Goal: Task Accomplishment & Management: Complete application form

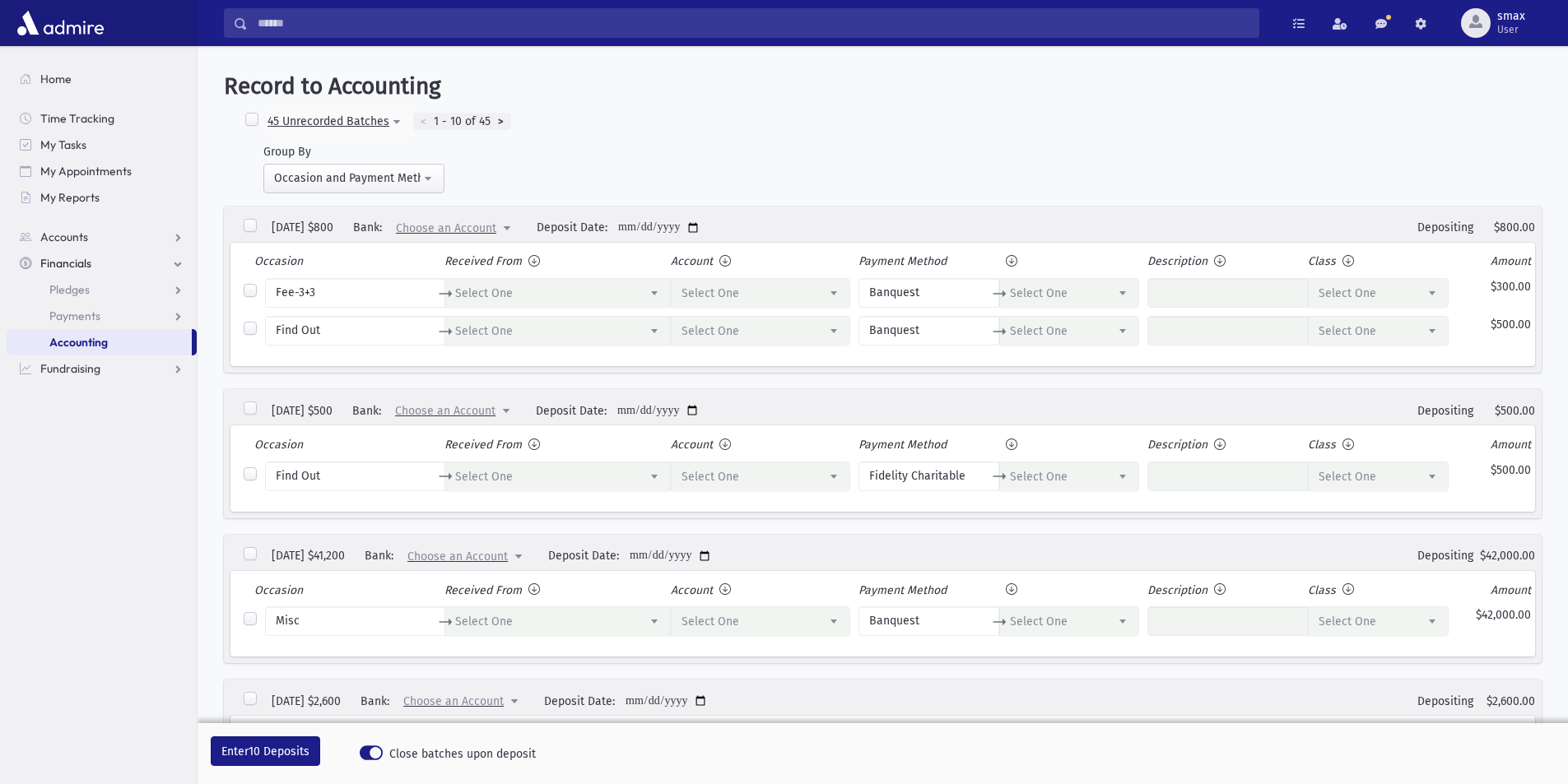
select select
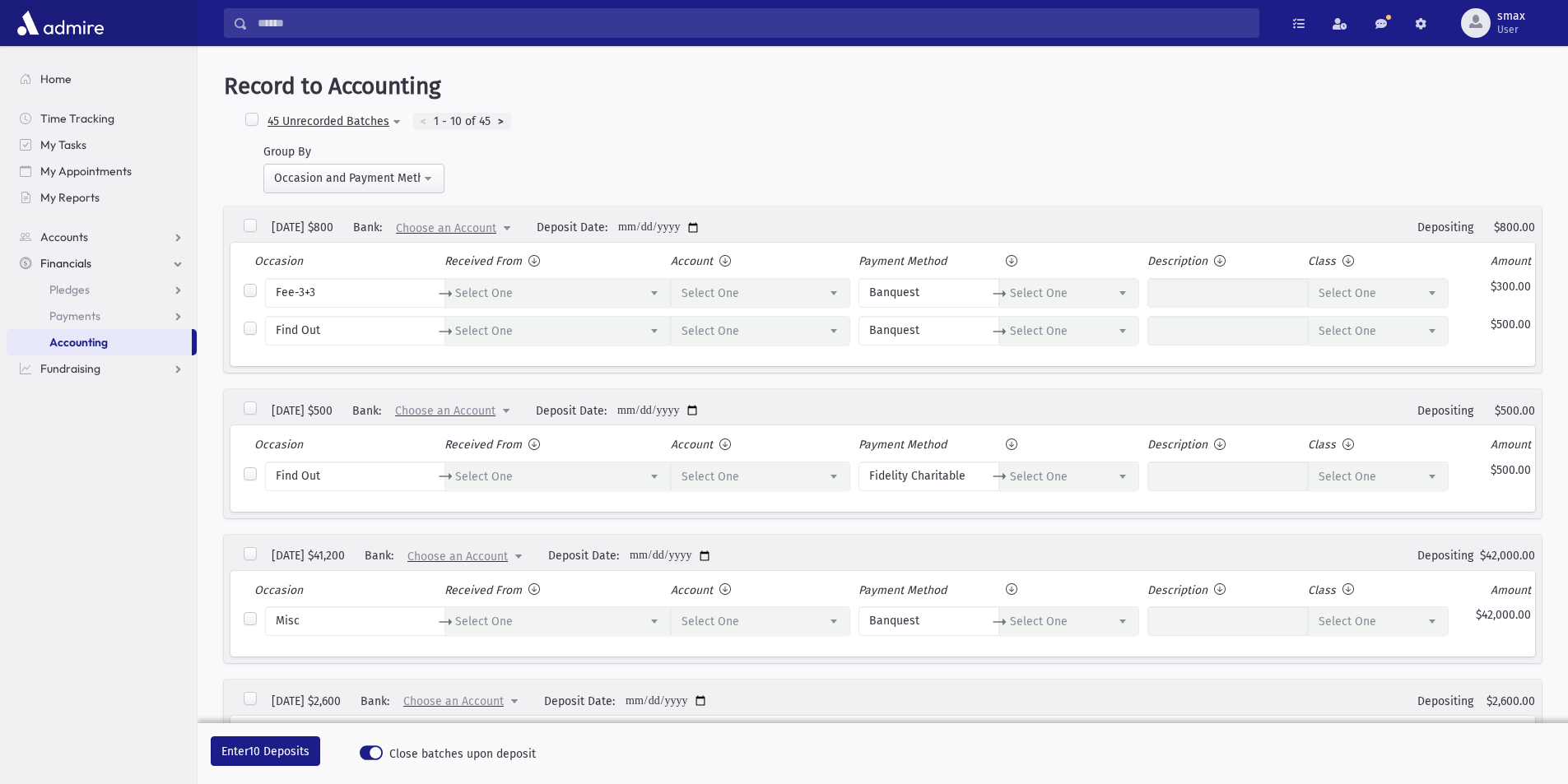
select select
select select "*****"
select select
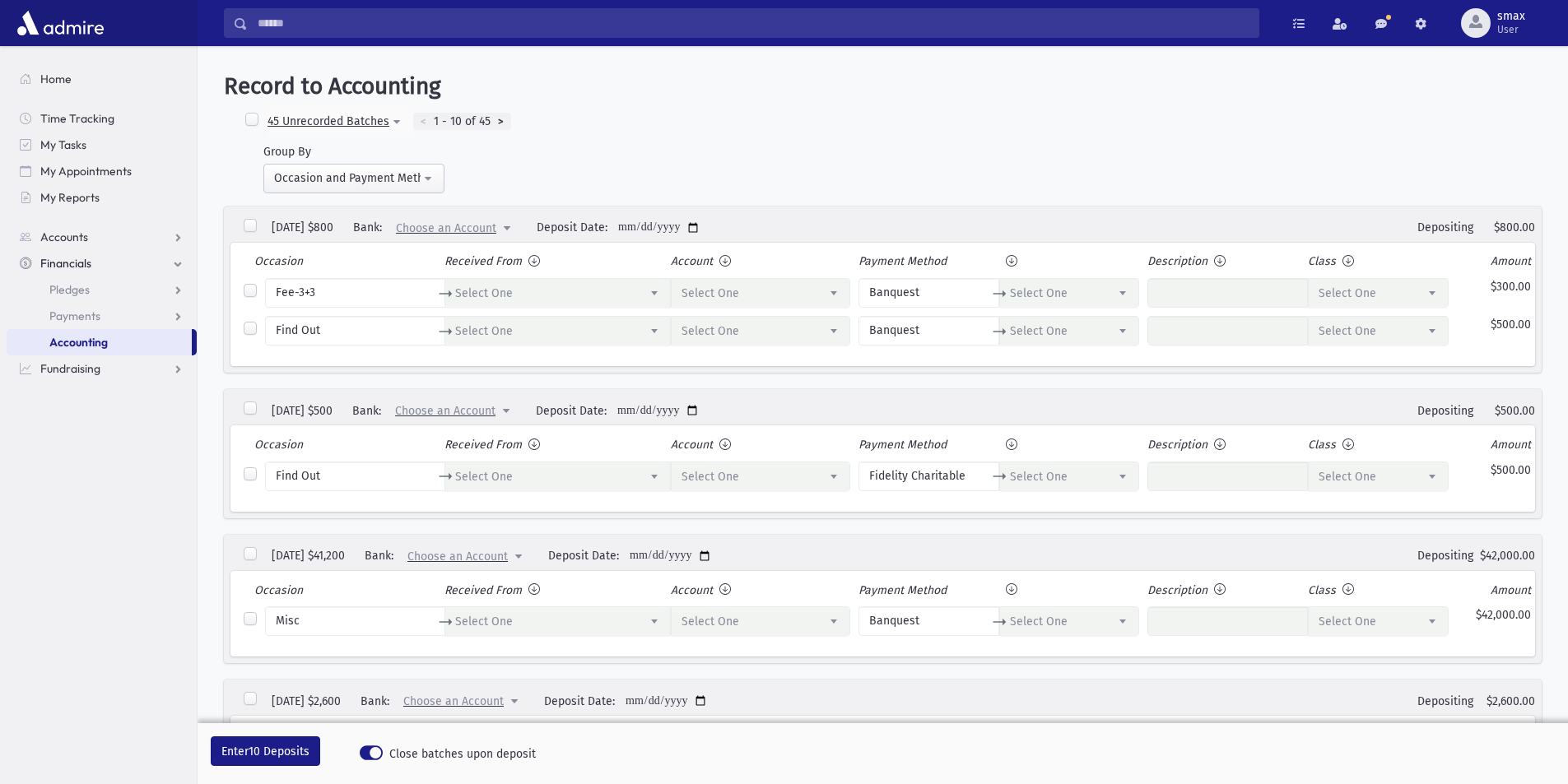
select select
select select "*"
select select
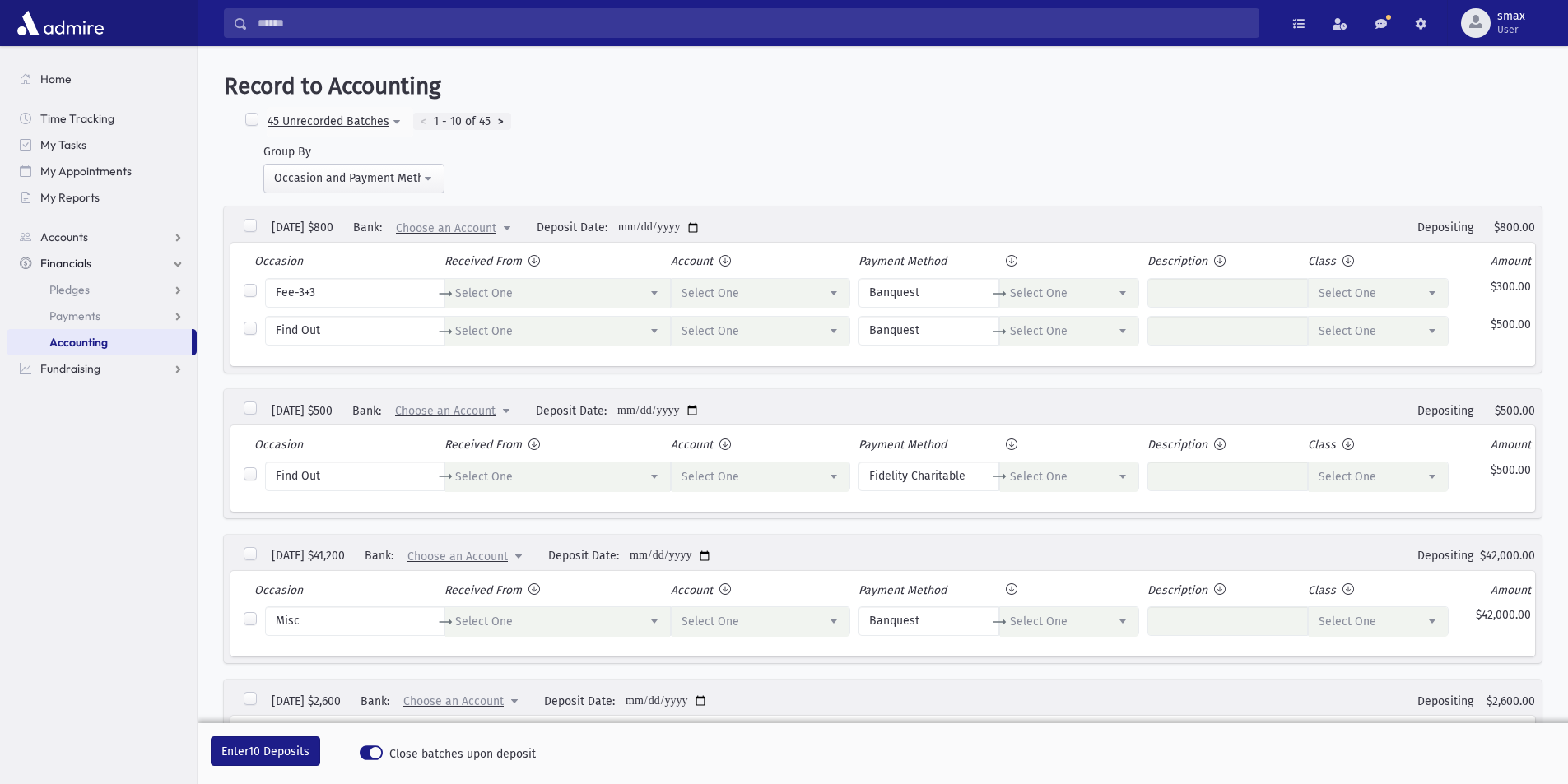
select select "*"
select select "*****"
select select "*"
select select
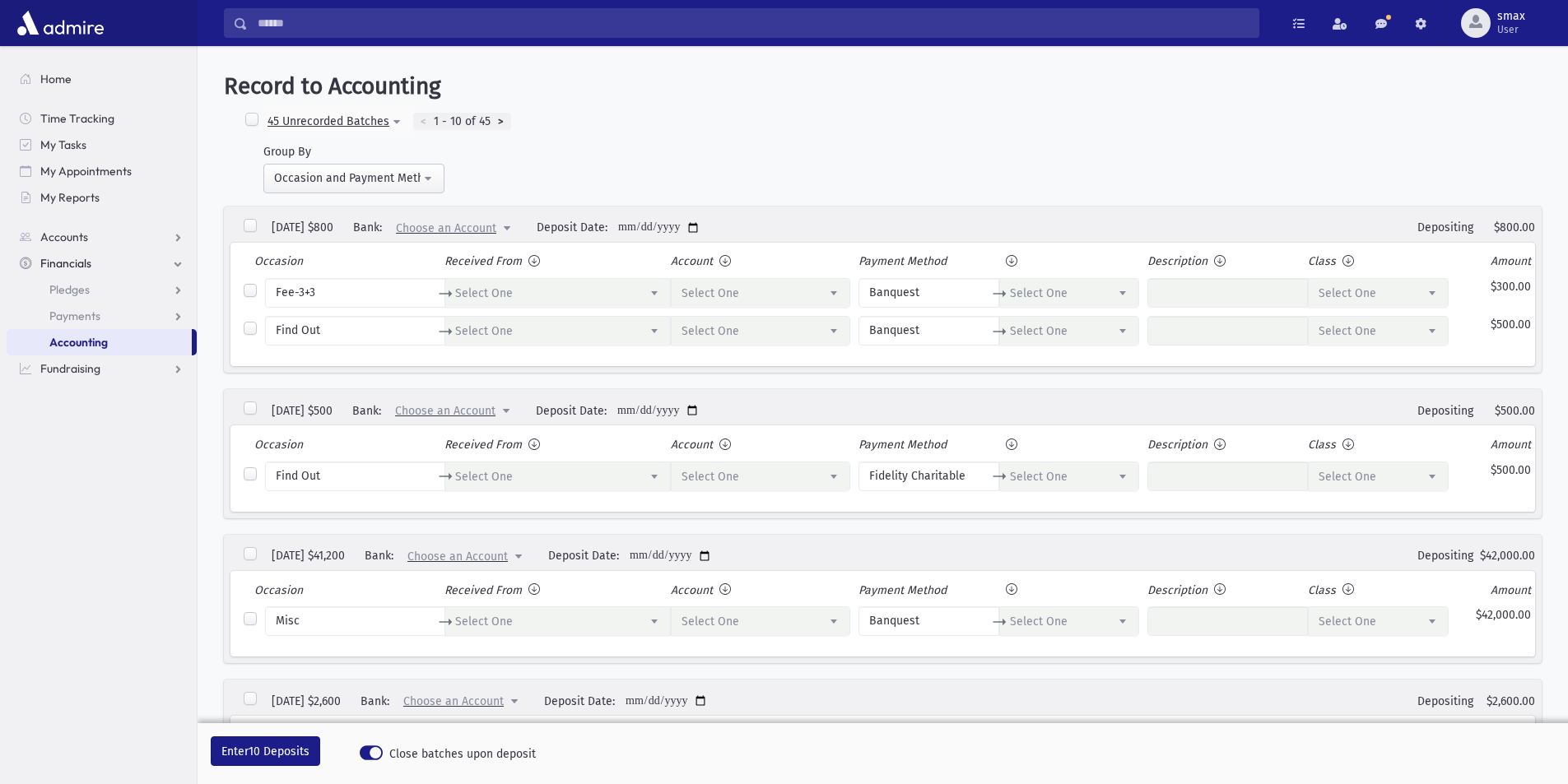
select select "*****"
select select
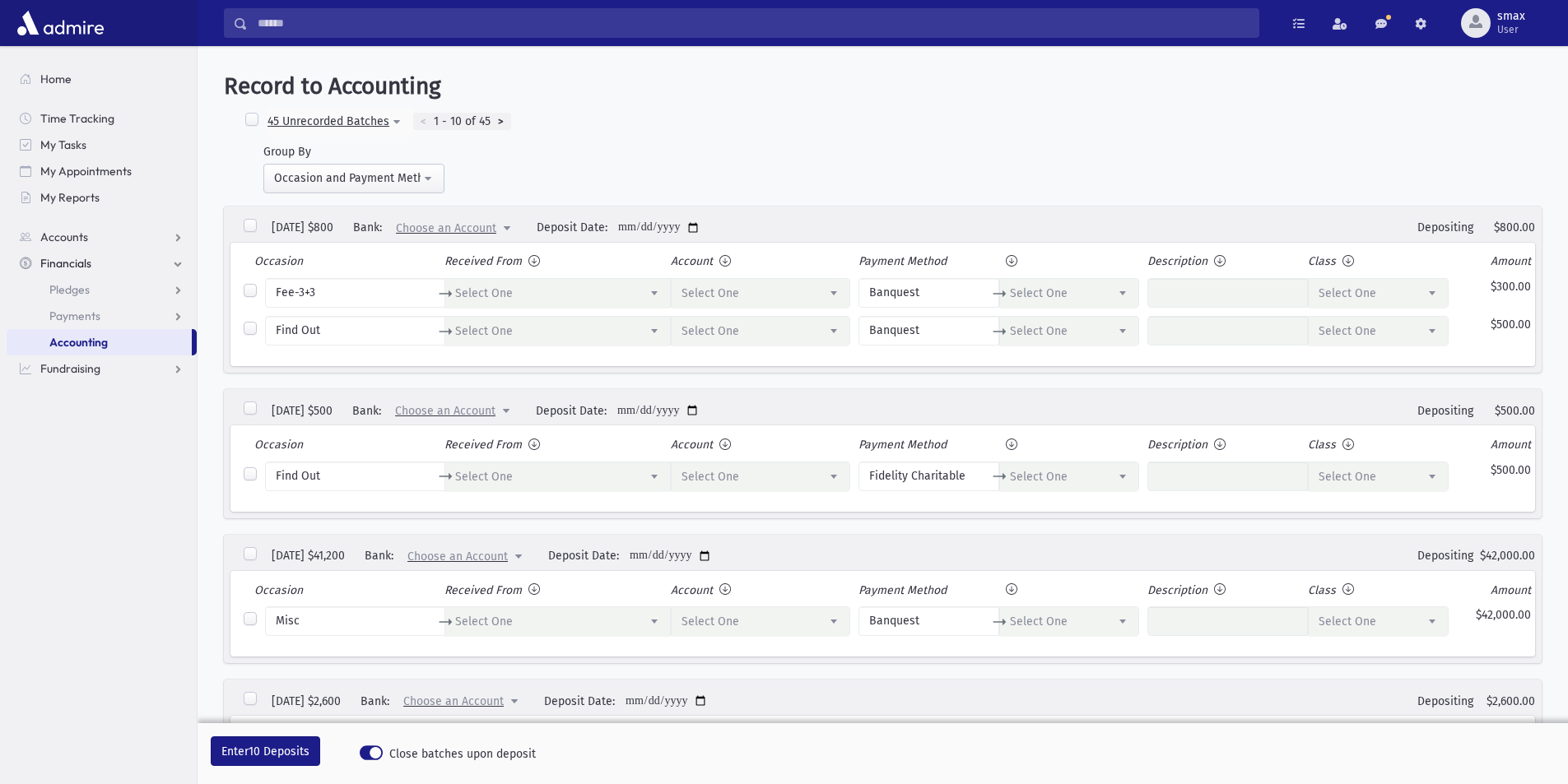
select select
select select "*****"
select select
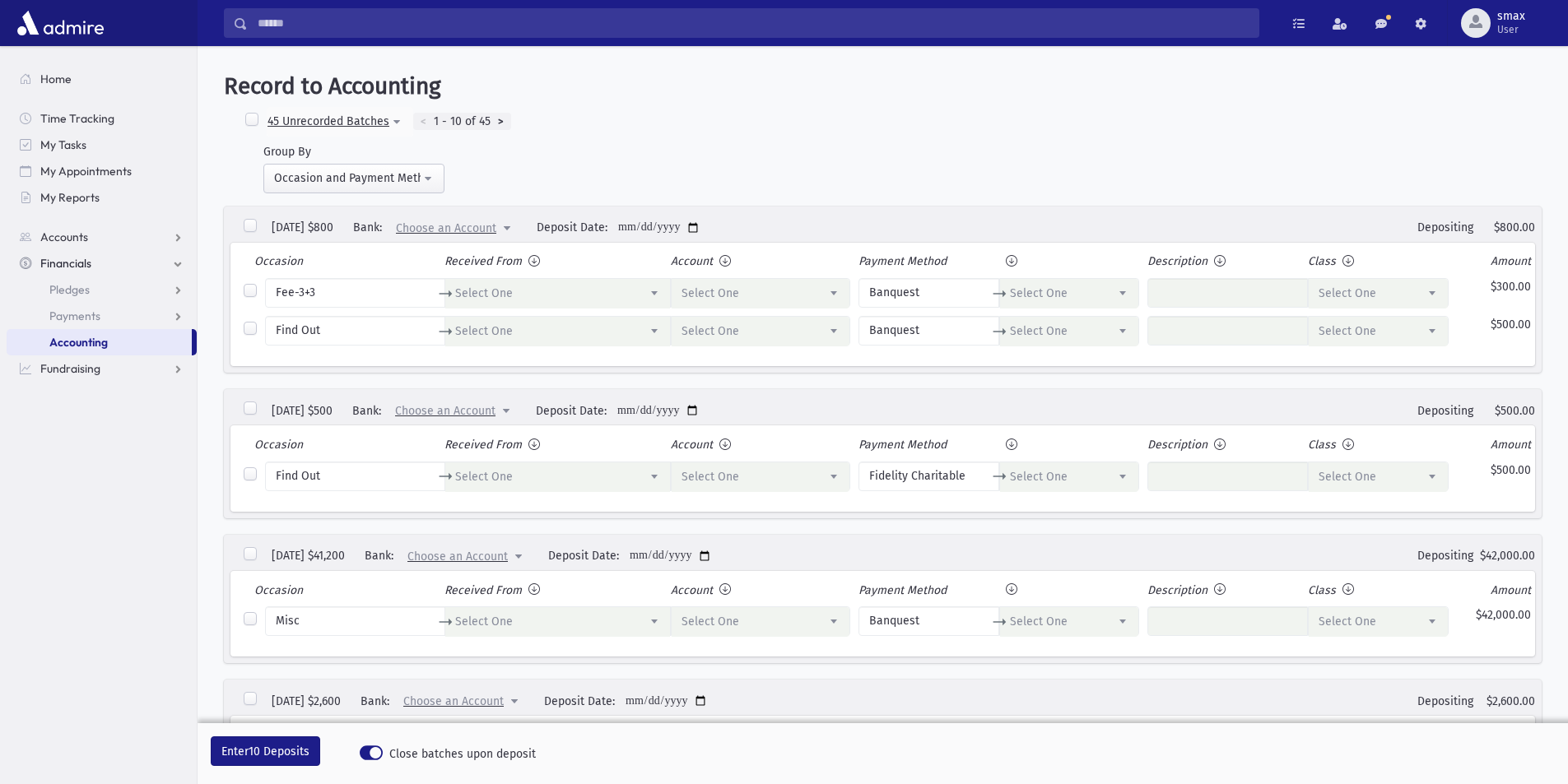
select select "*****"
select select
select select "*"
select select
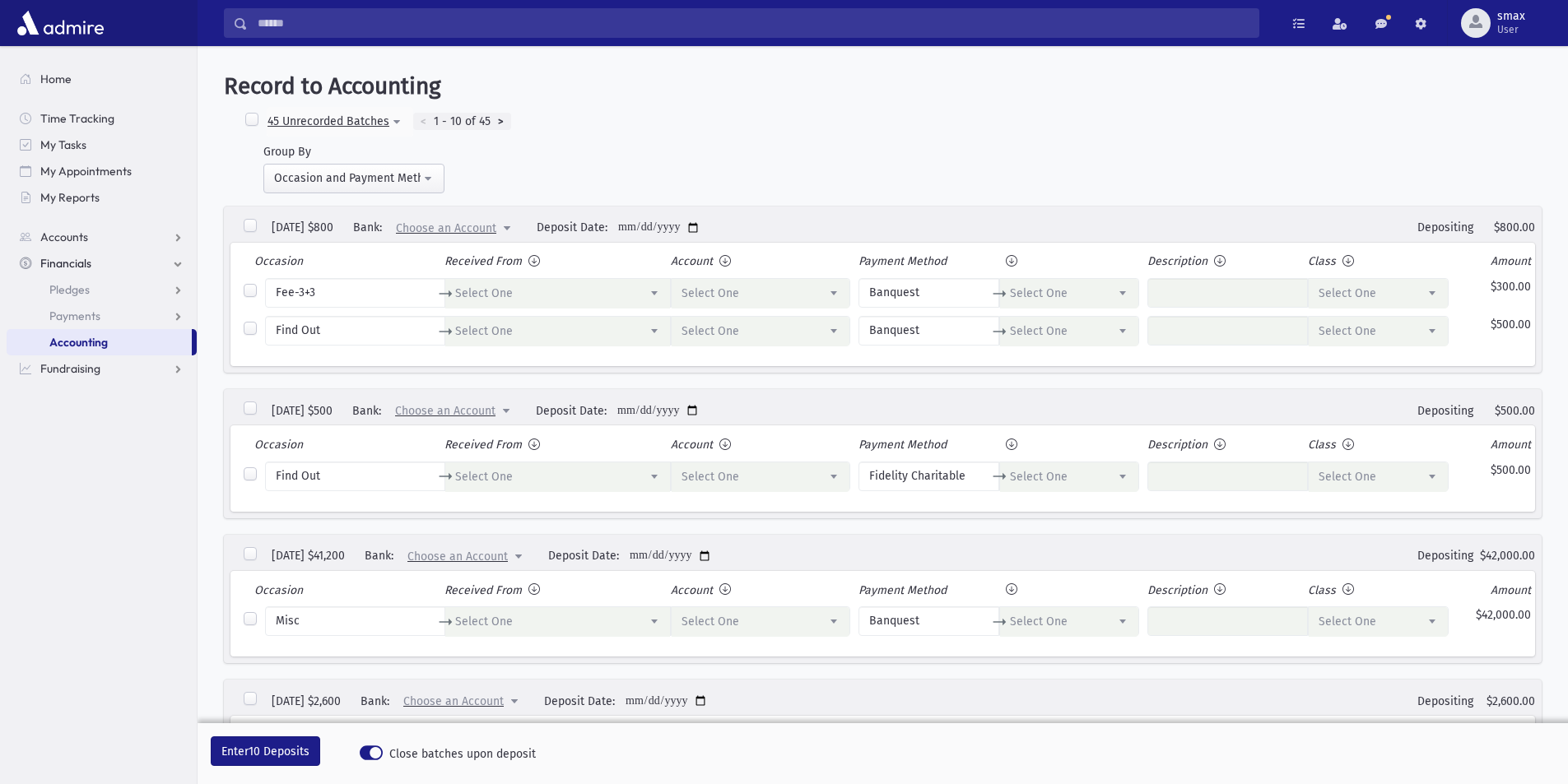
select select "*"
select select
select select "*"
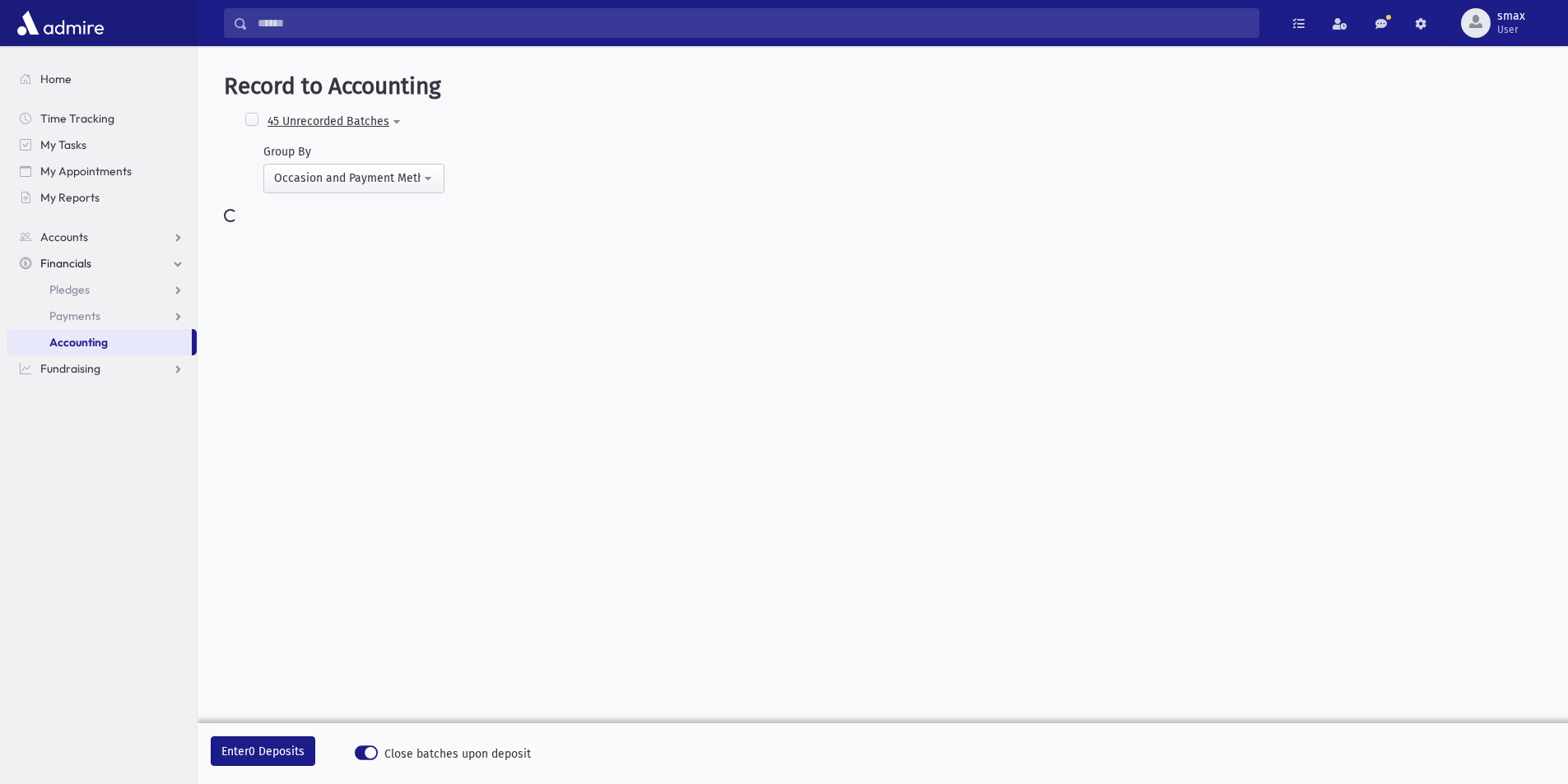
select select
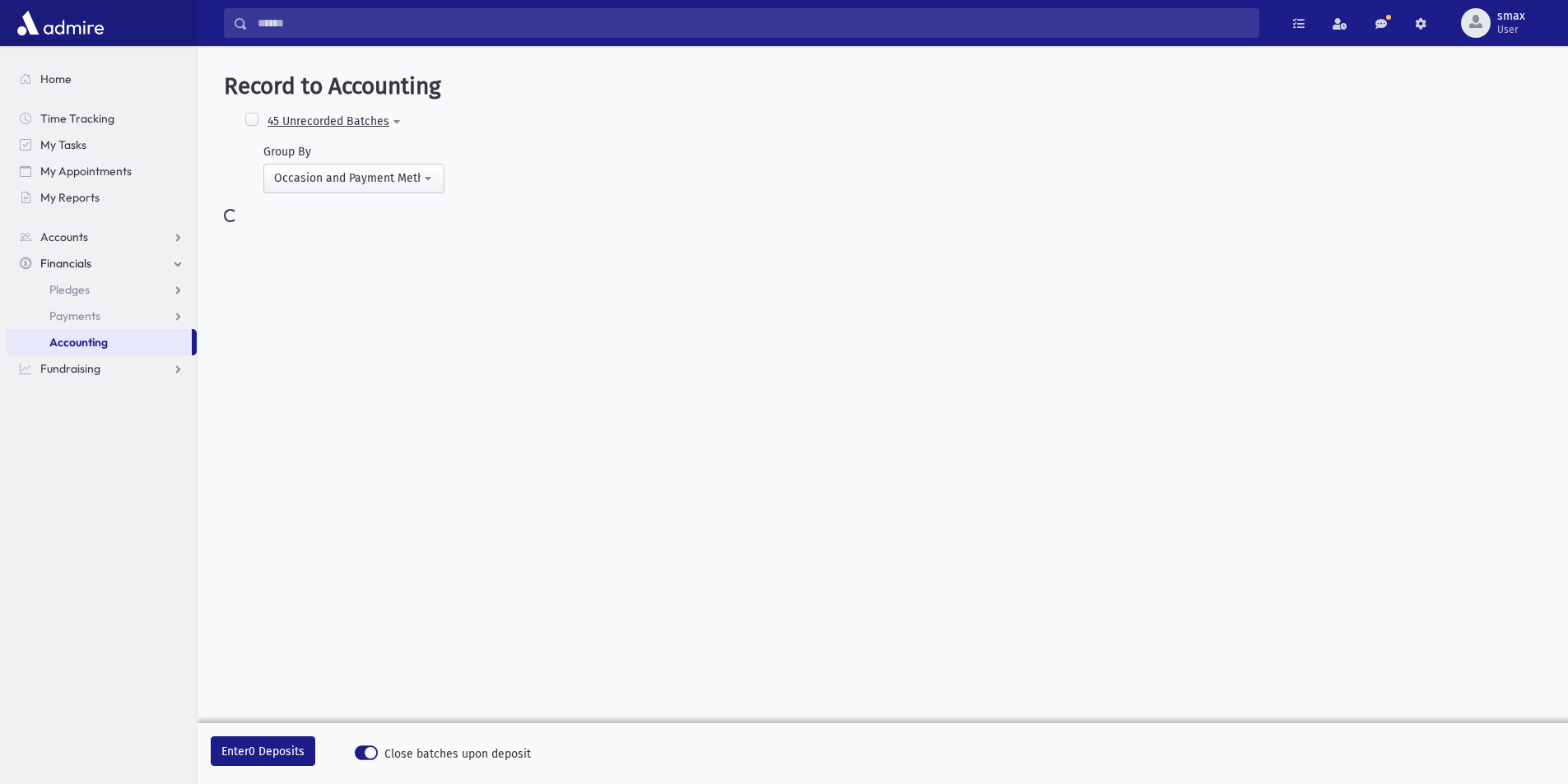
select select
select select "*****"
select select
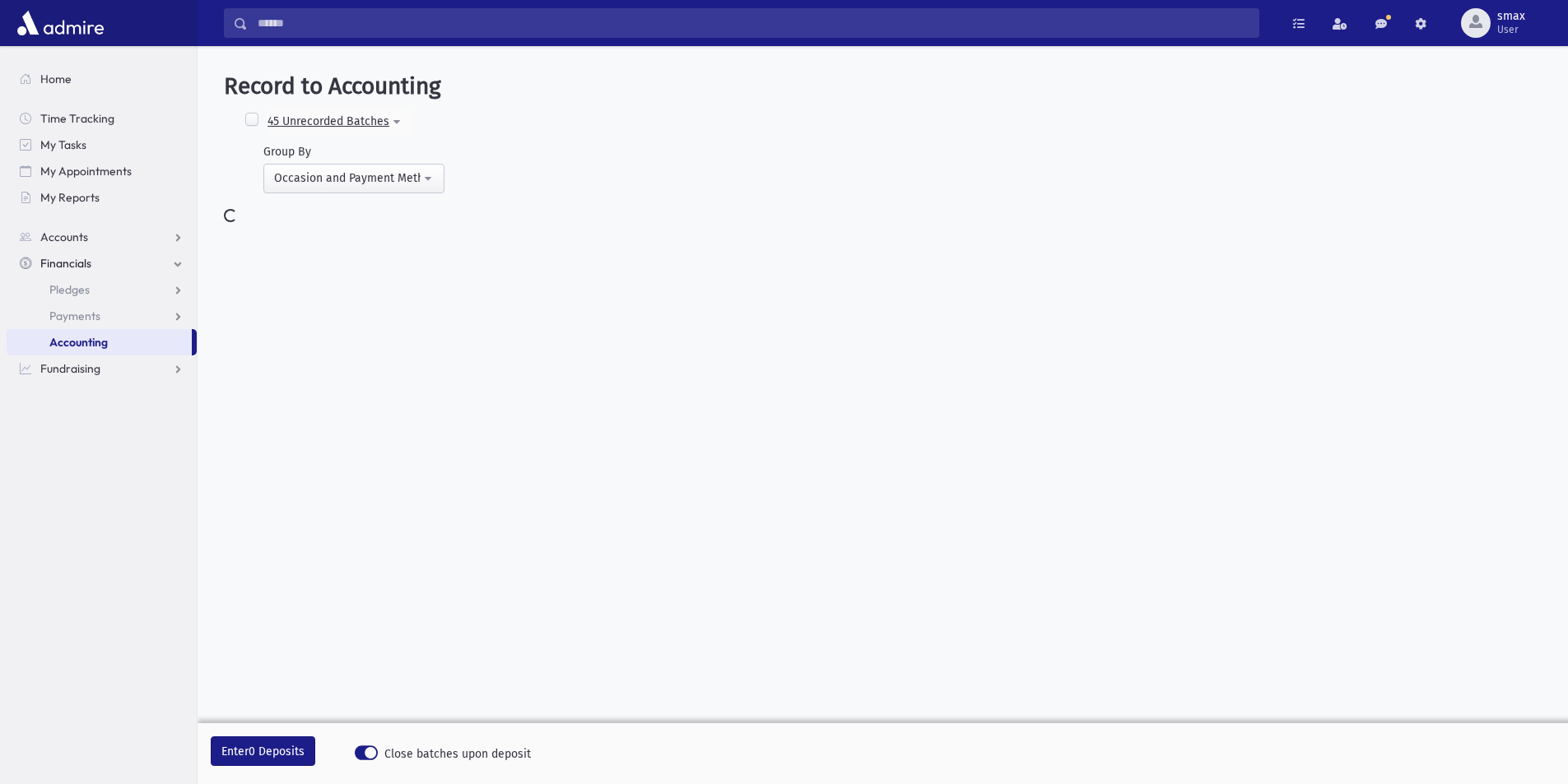
select select
select select "*"
select select
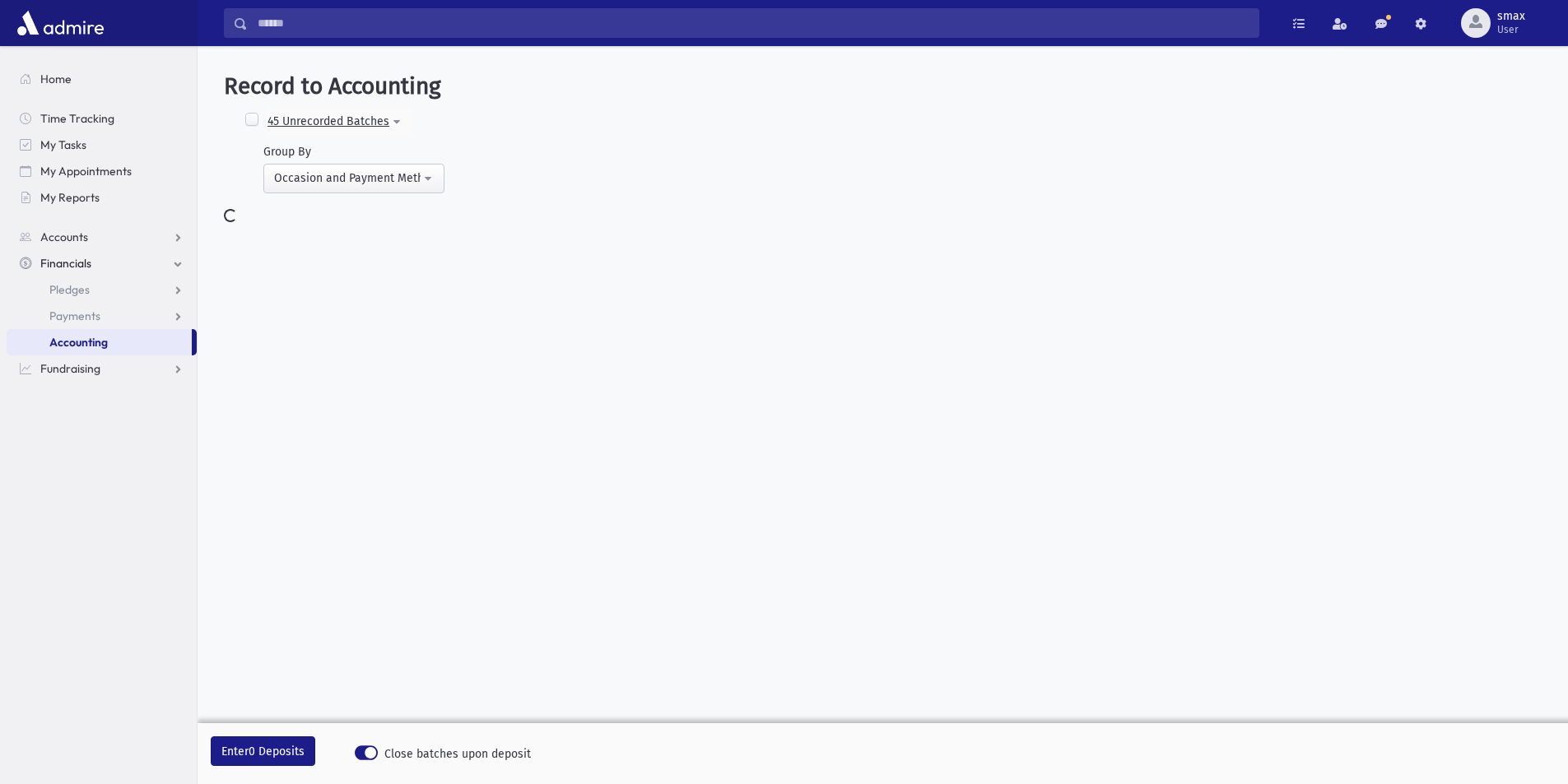
select select "*"
select select "*****"
select select "*"
select select
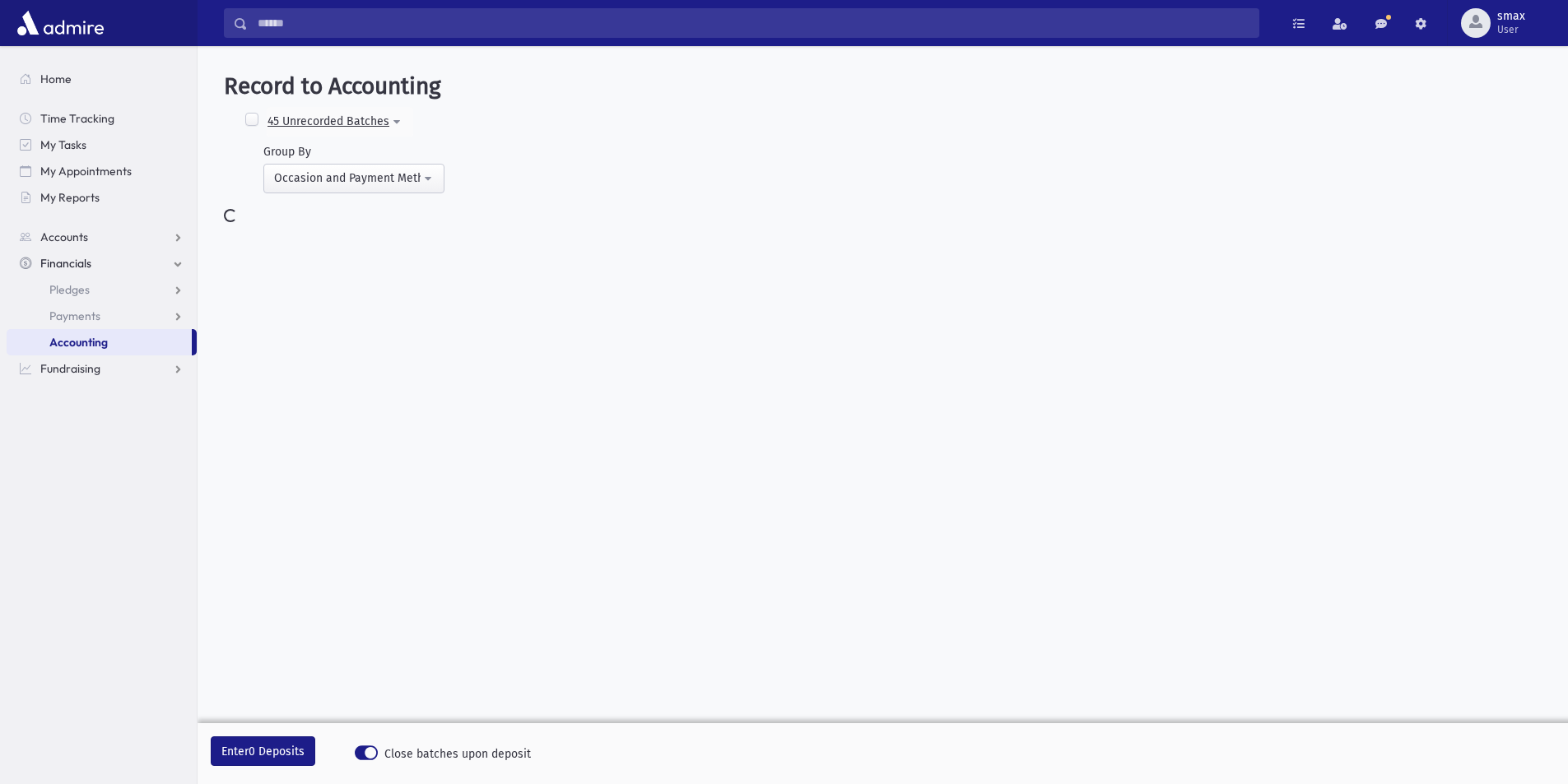
select select "*****"
select select
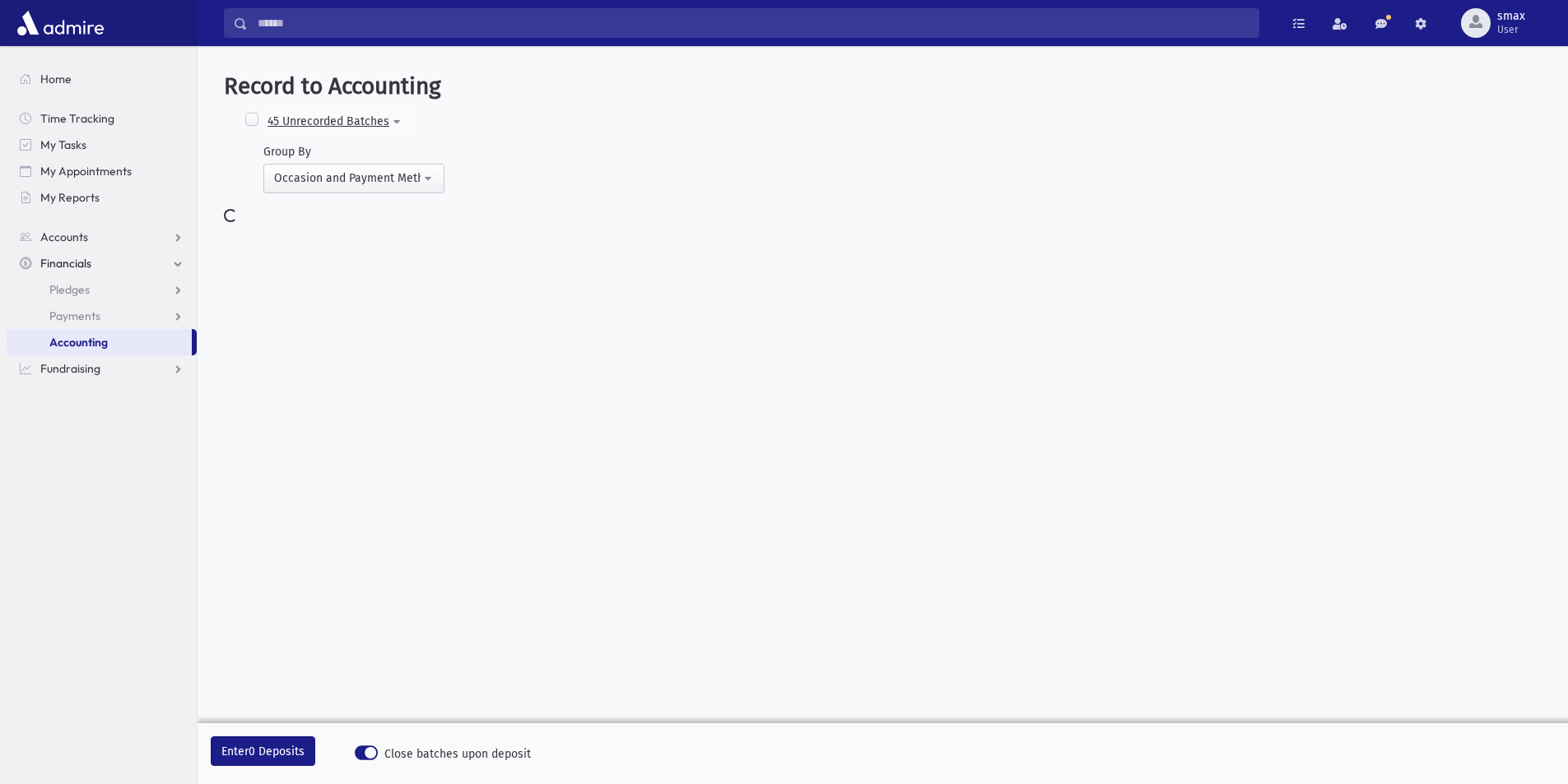
select select
select select "*****"
select select
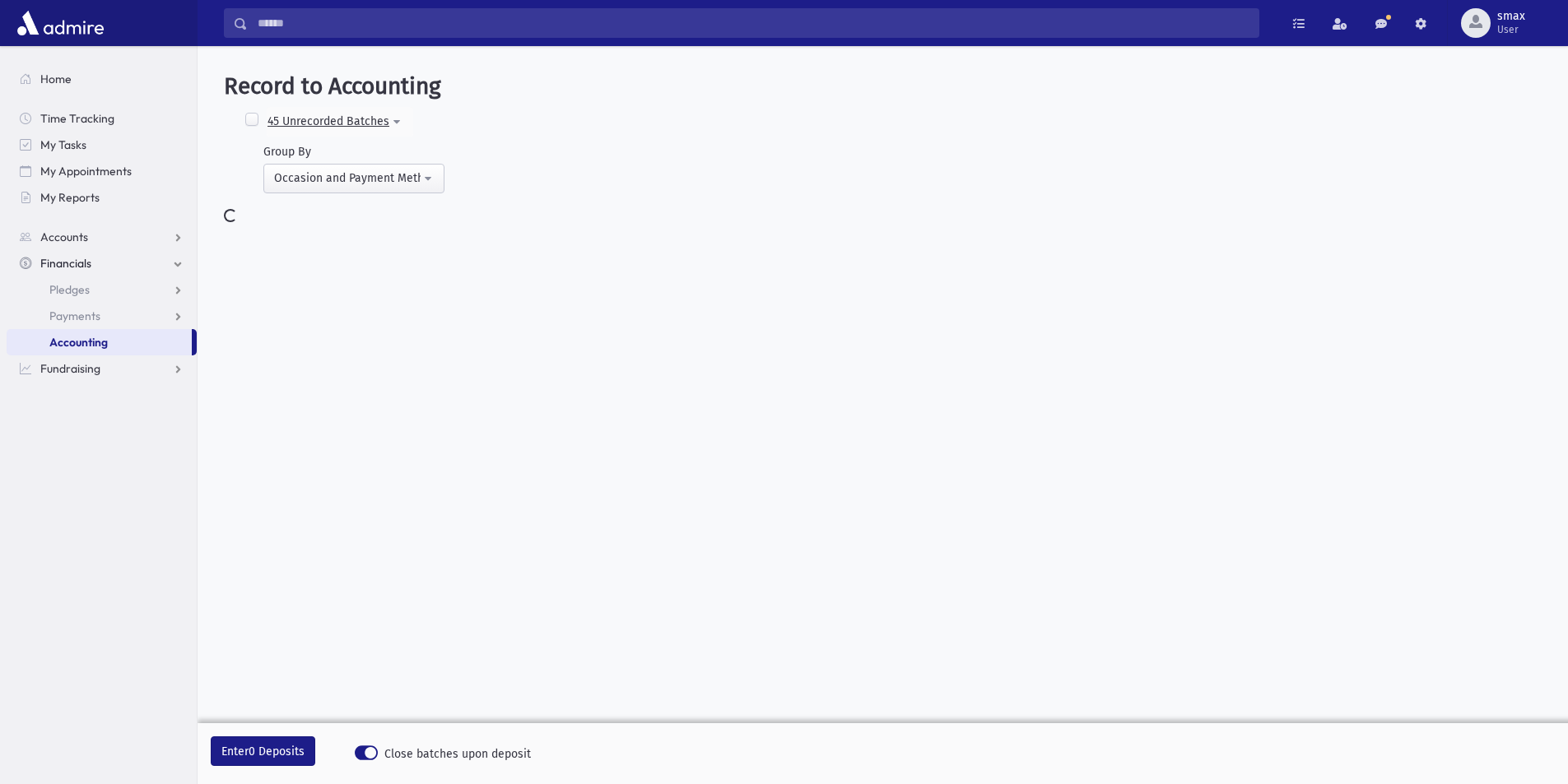
select select "*****"
select select
select select "*"
select select
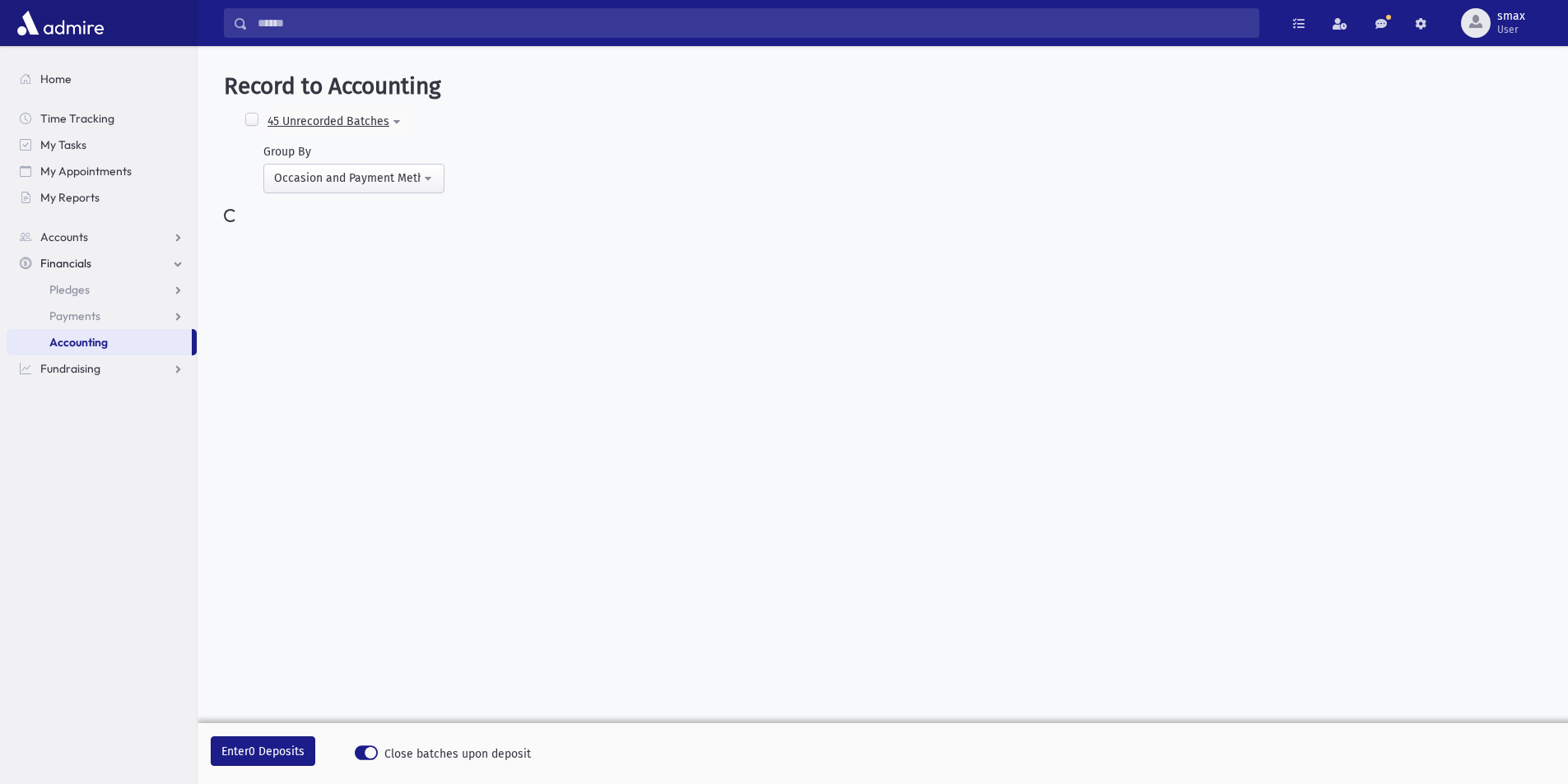
select select "*"
select select
select select "*"
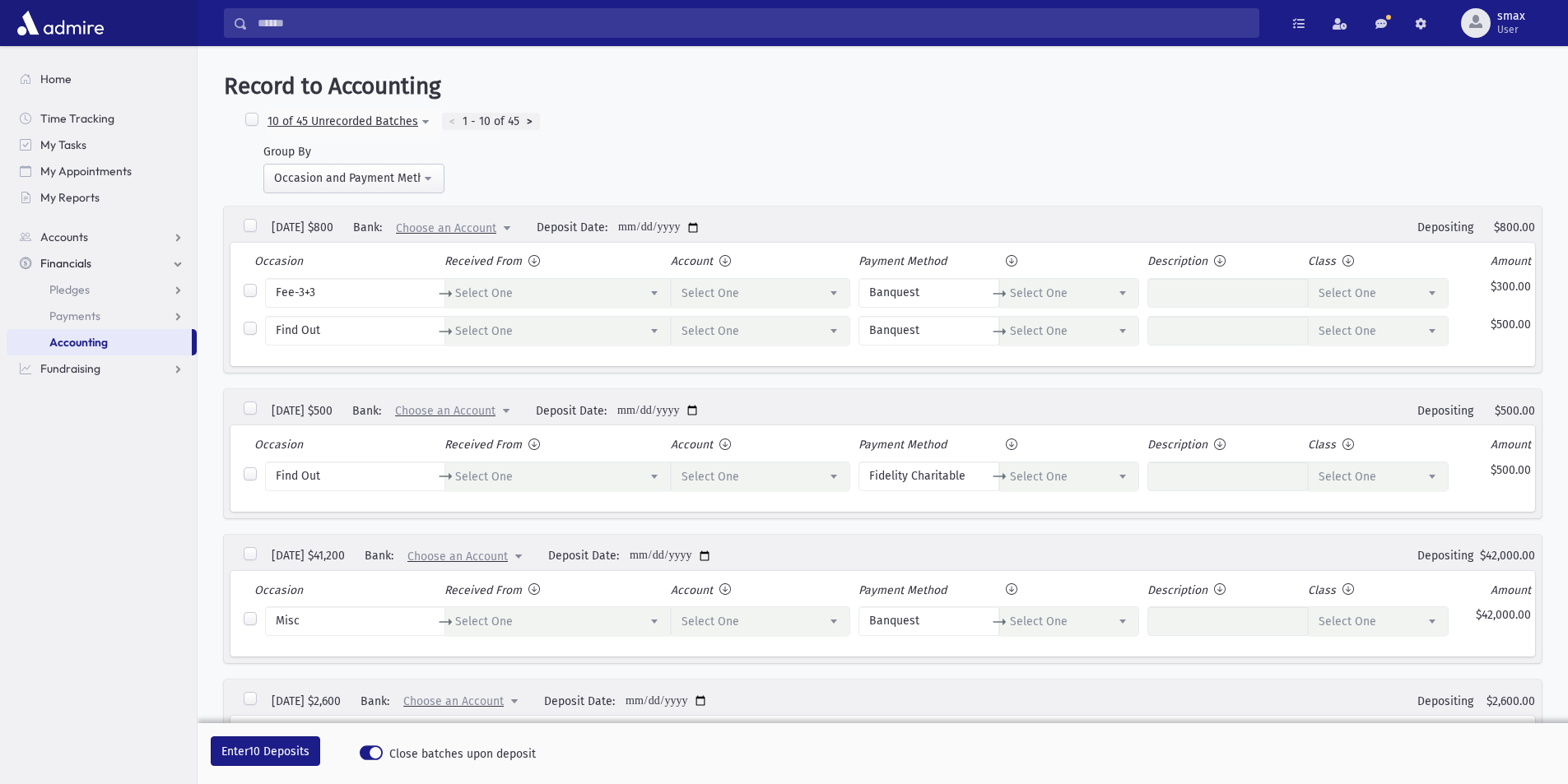
click at [530, 127] on div ">" at bounding box center [530, 121] width 21 height 18
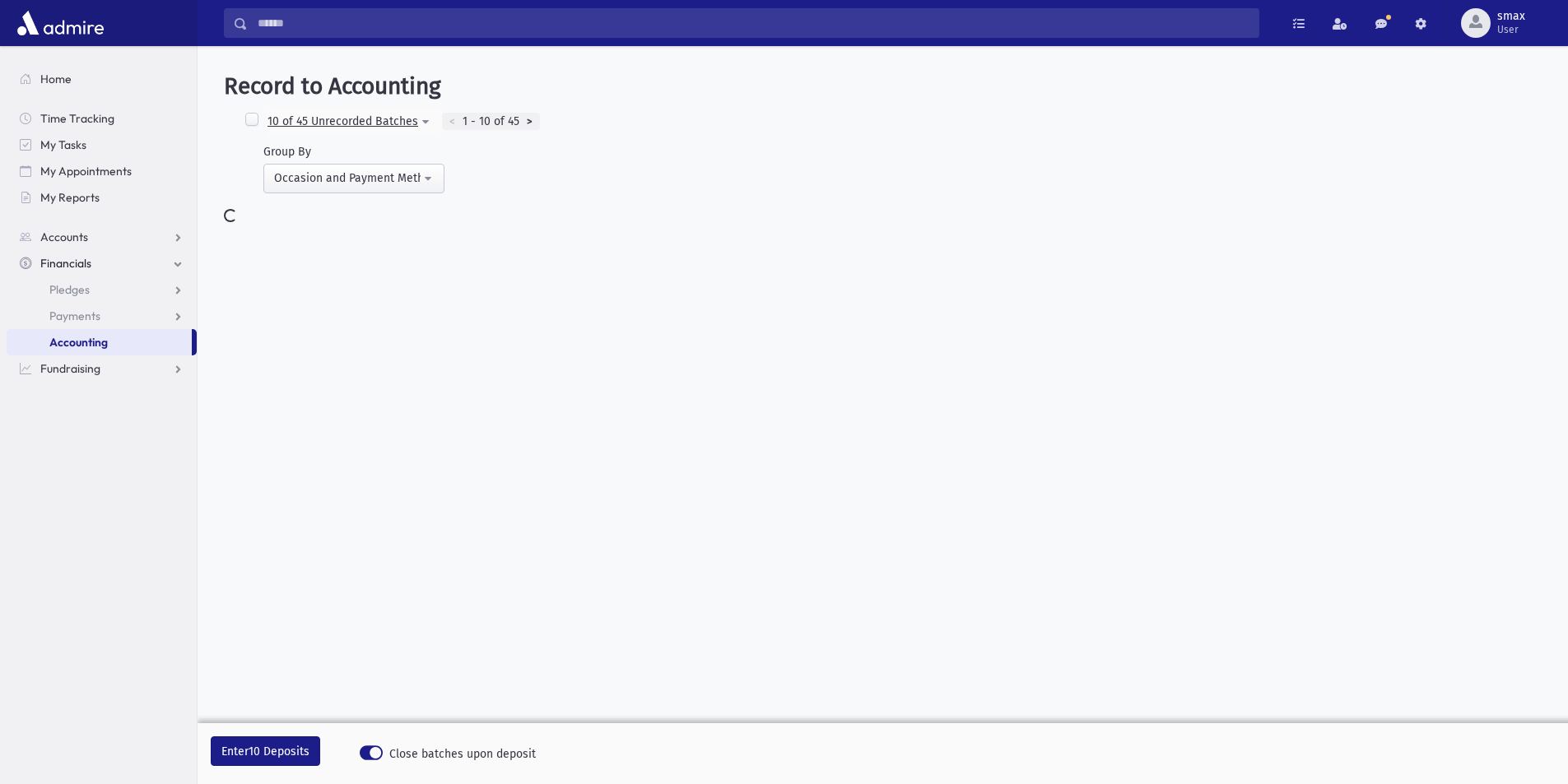
select select "*****"
select select
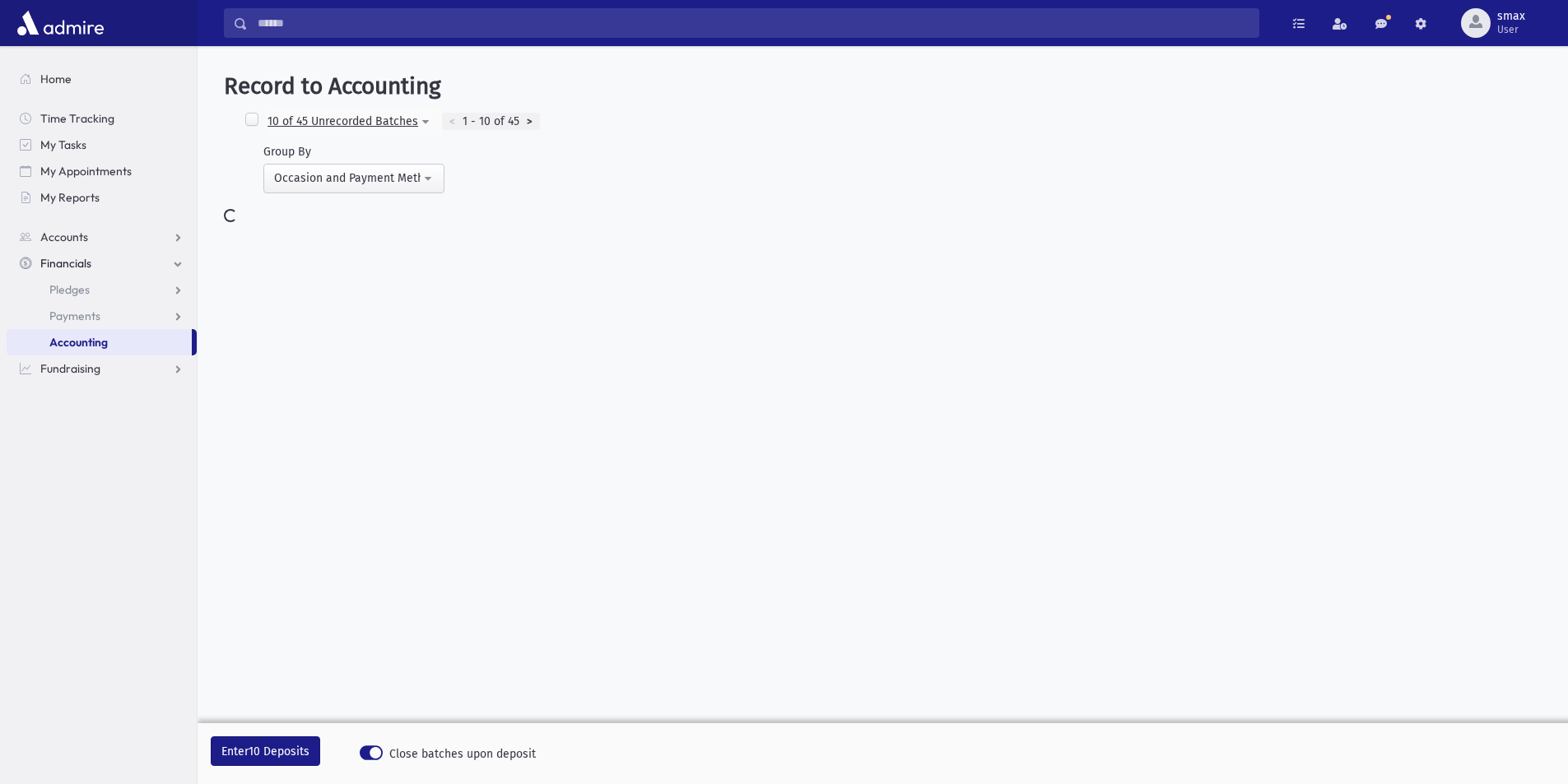
select select
select select "*****"
select select
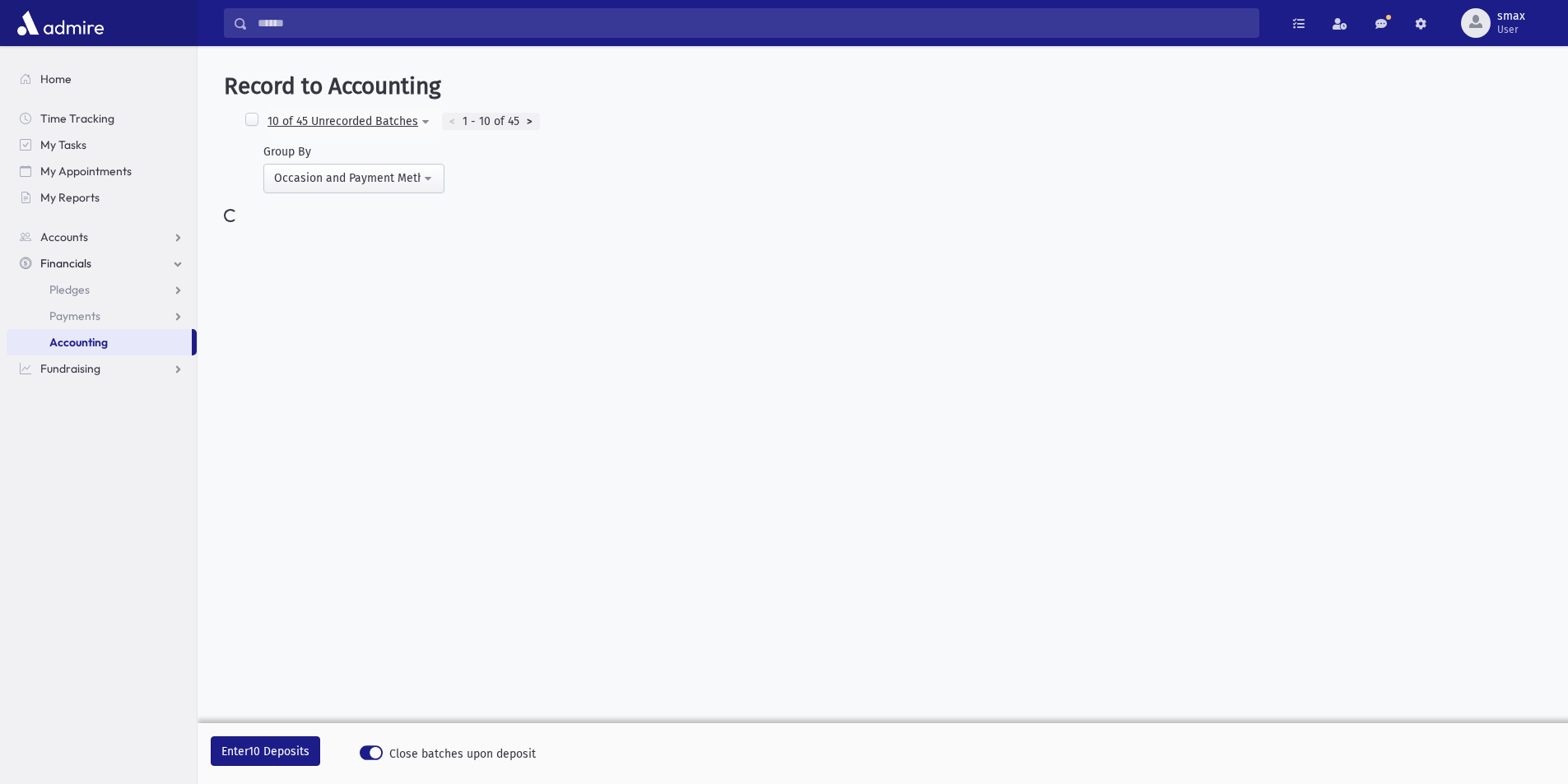
select select
select select "*****"
select select
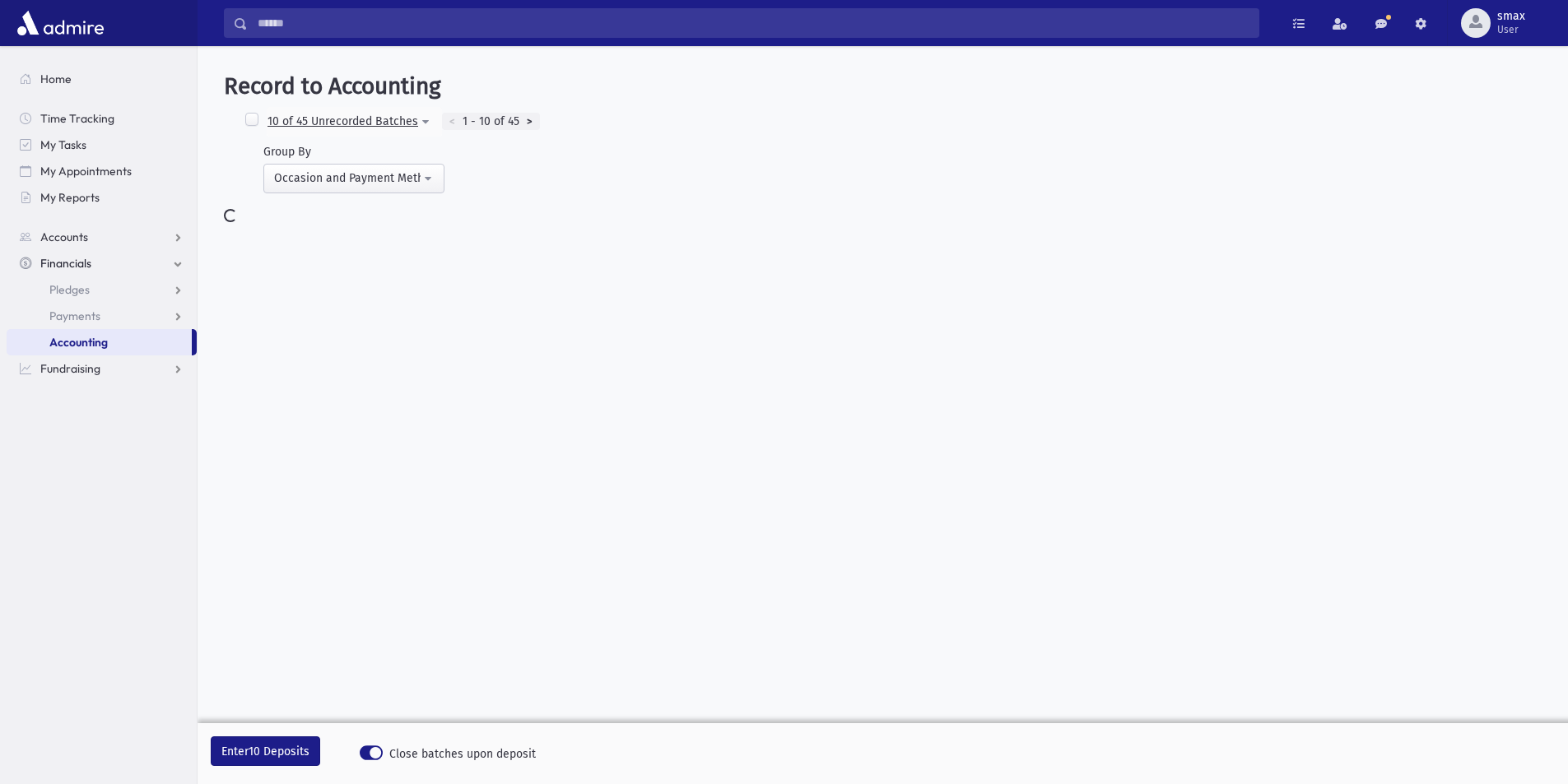
select select
select select "*****"
select select
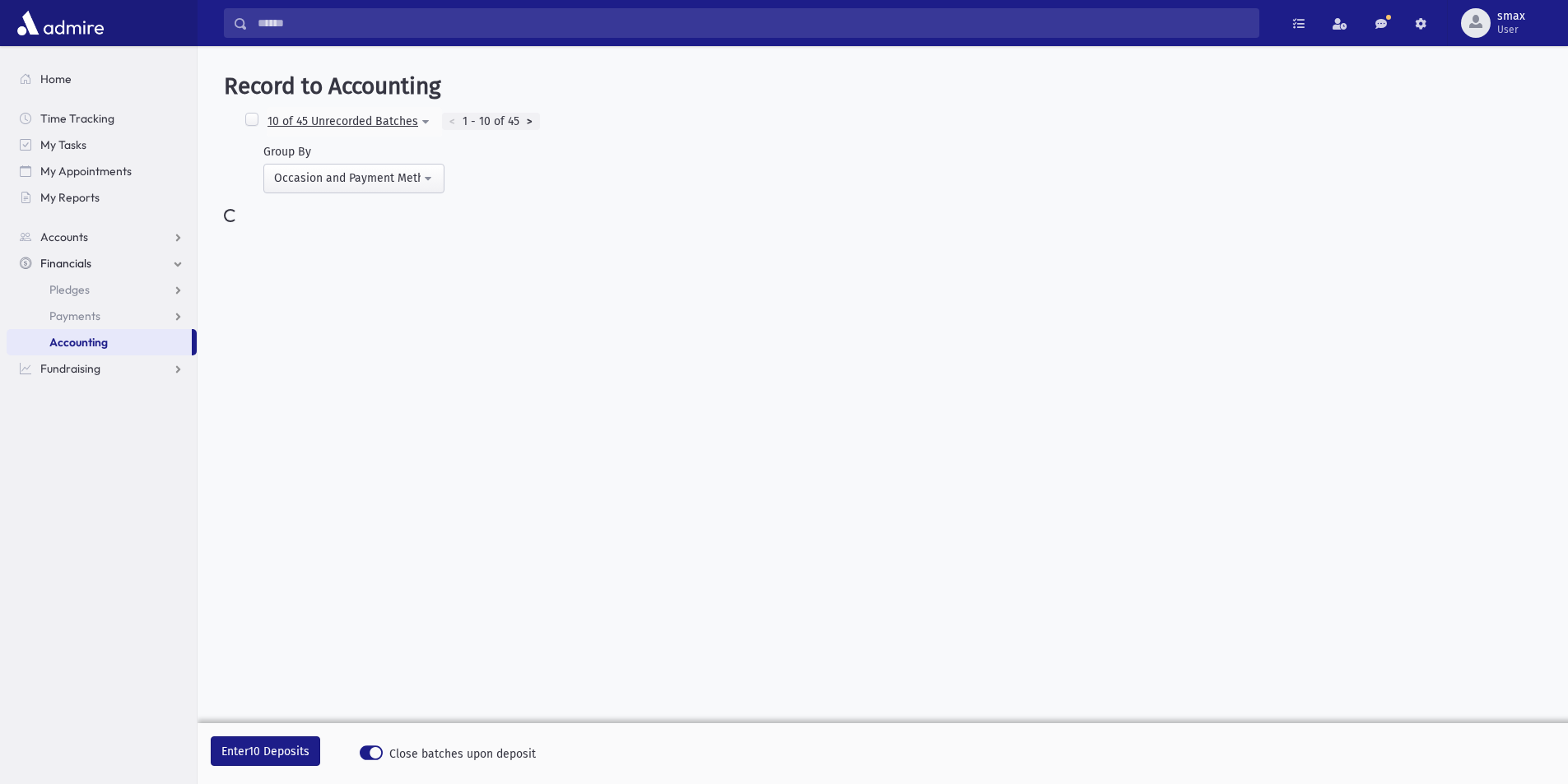
select select "*****"
select select
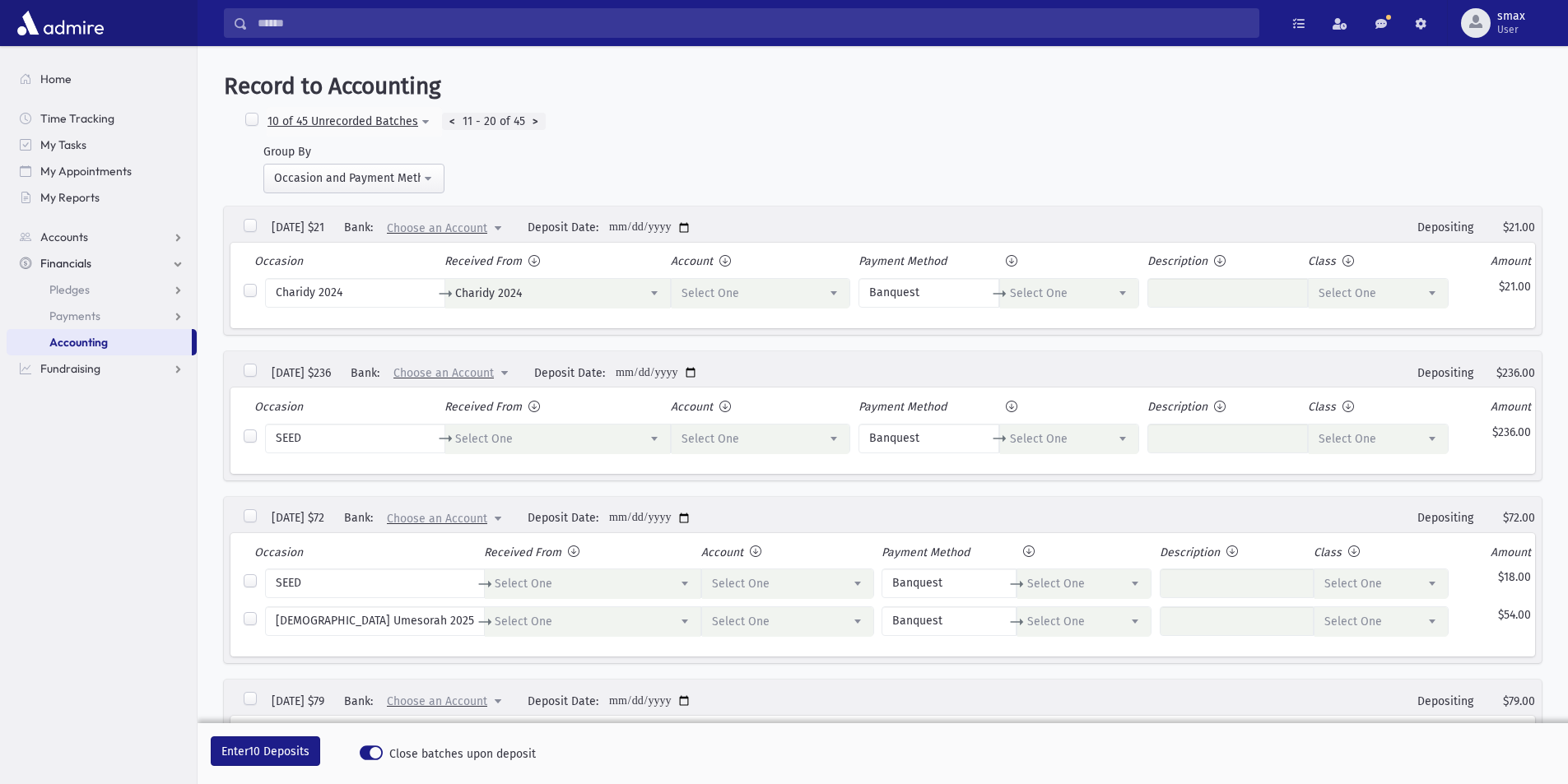
click at [530, 118] on div ">" at bounding box center [536, 121] width 21 height 18
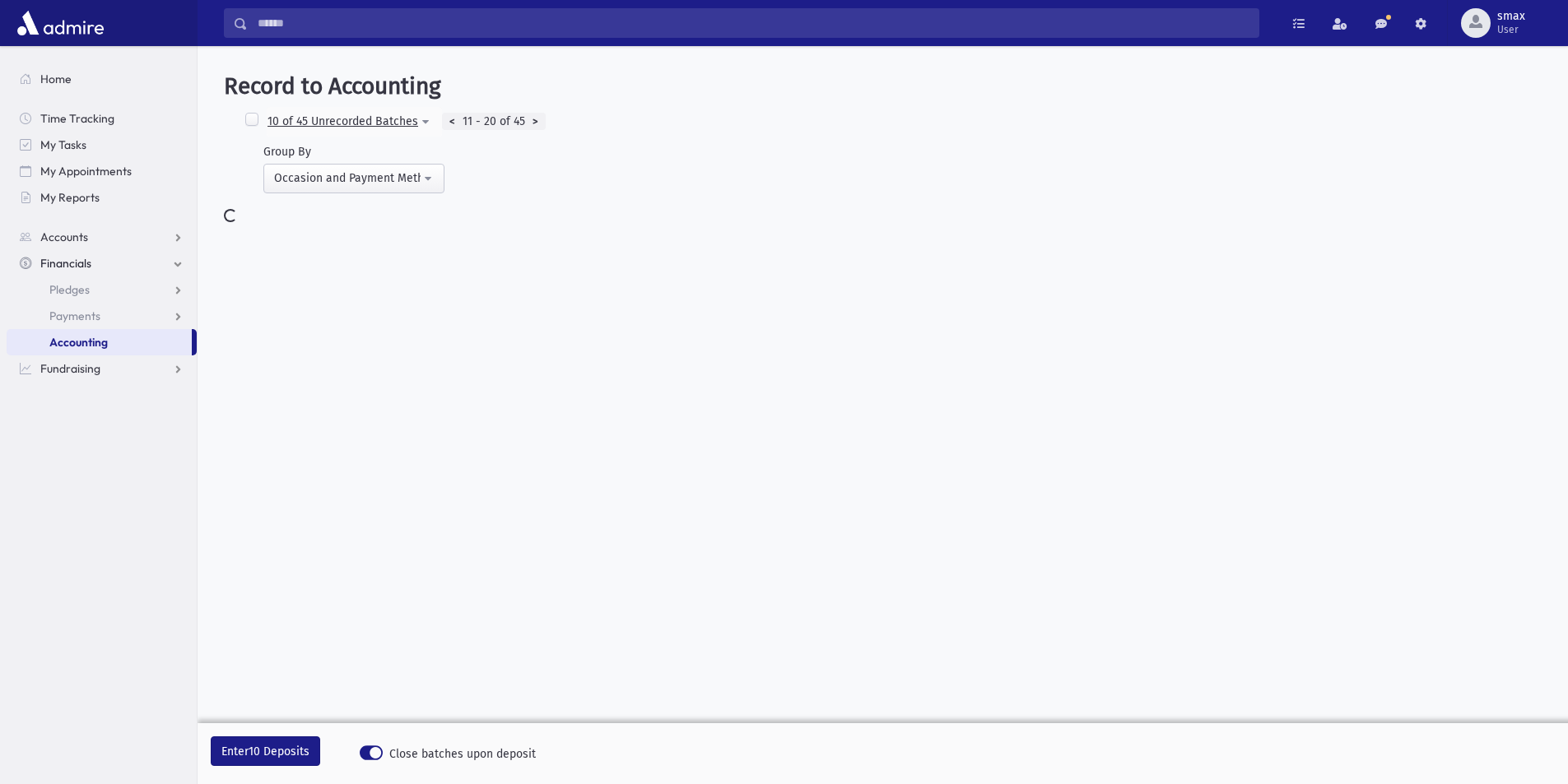
select select
select select "*"
select select
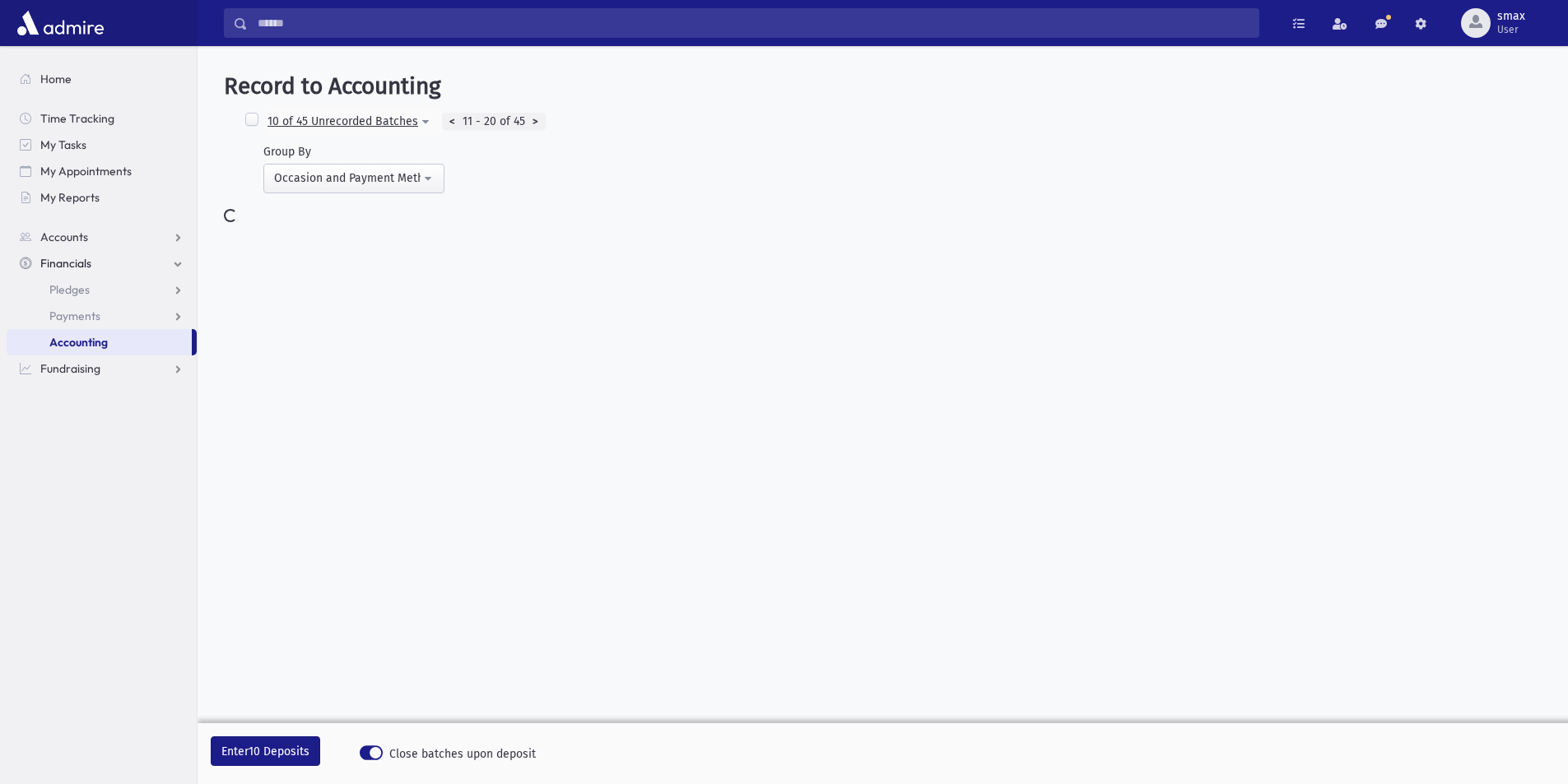
select select "*"
select select
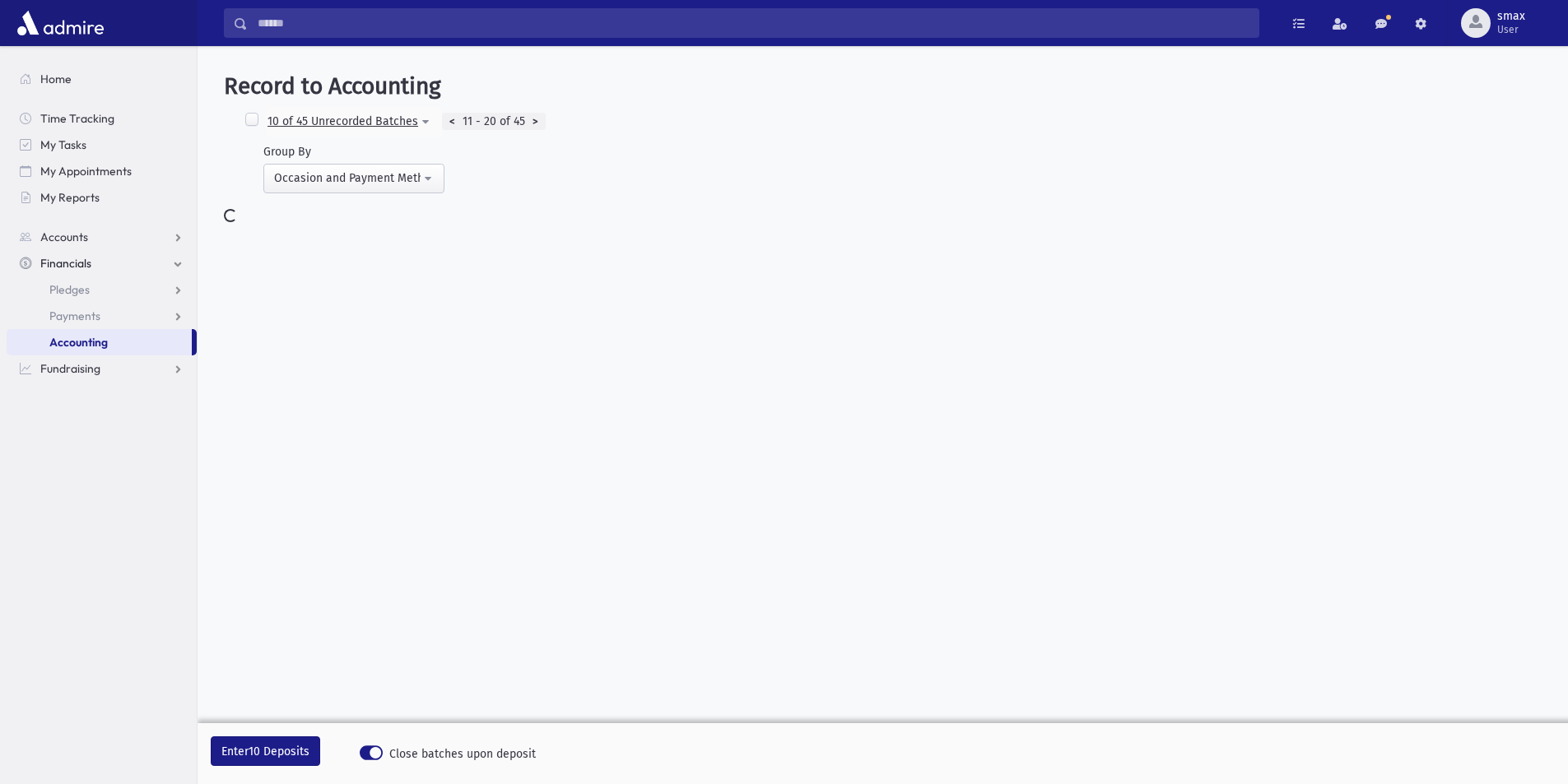
select select
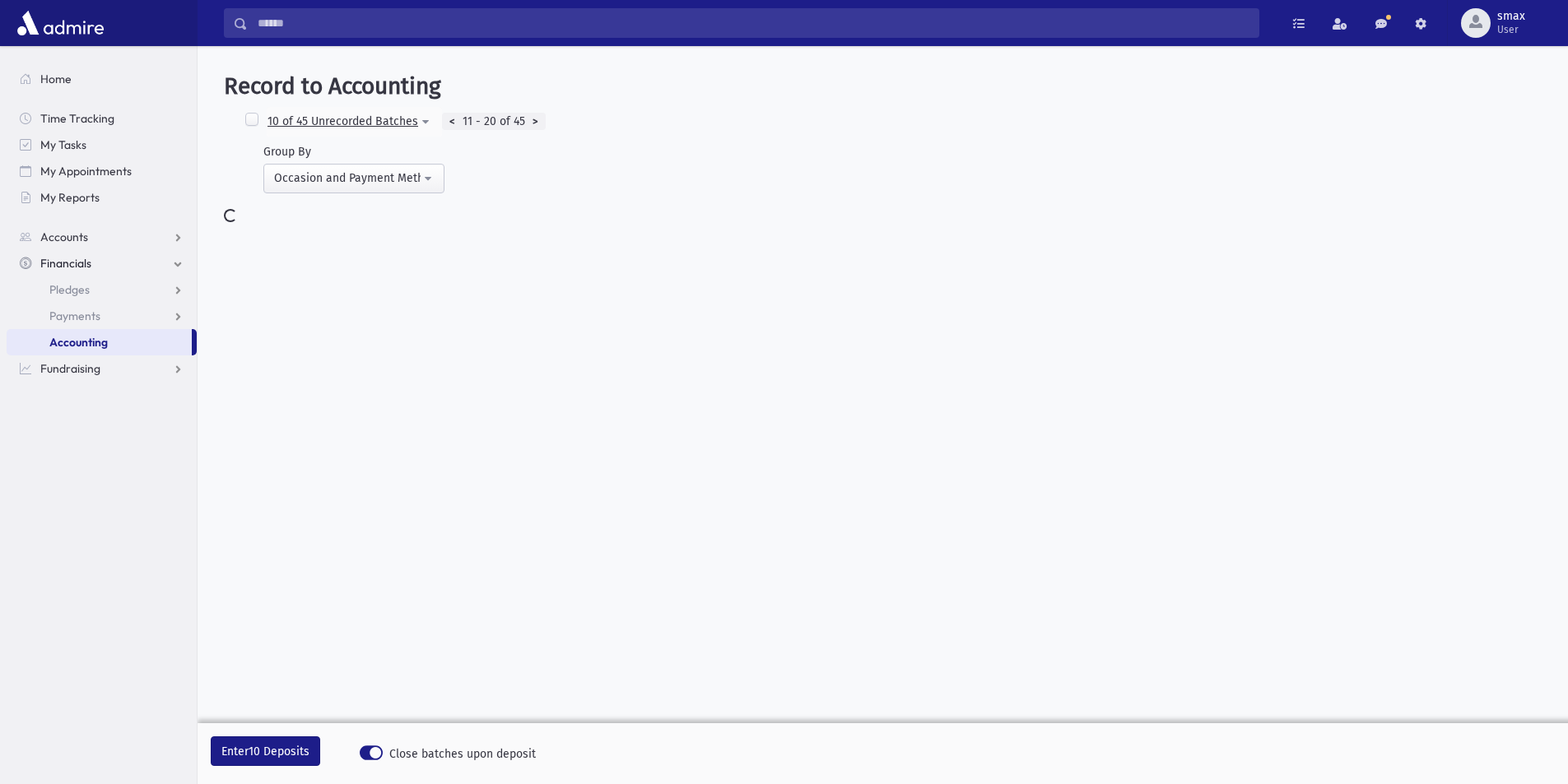
select select
select select "*"
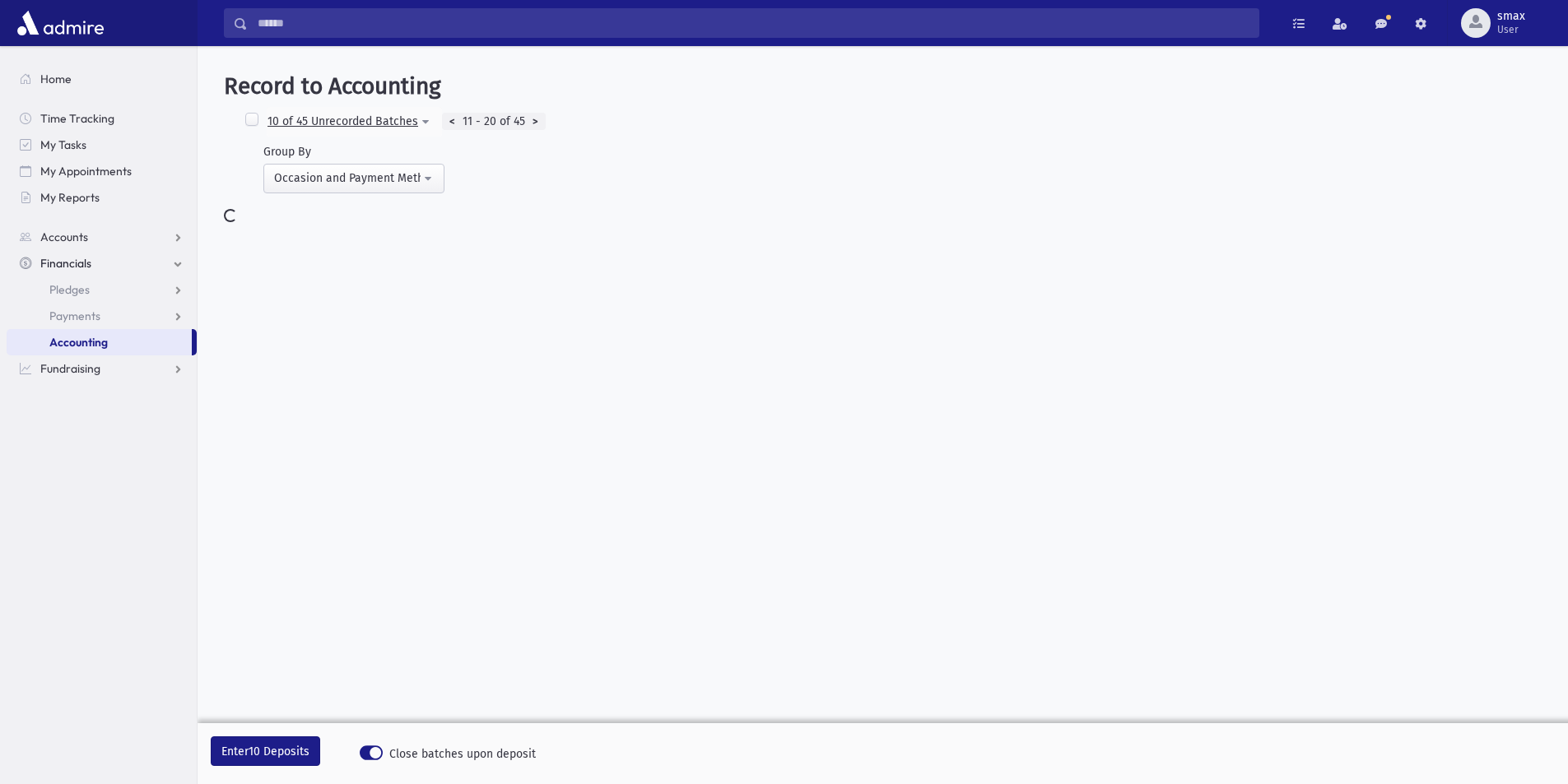
select select
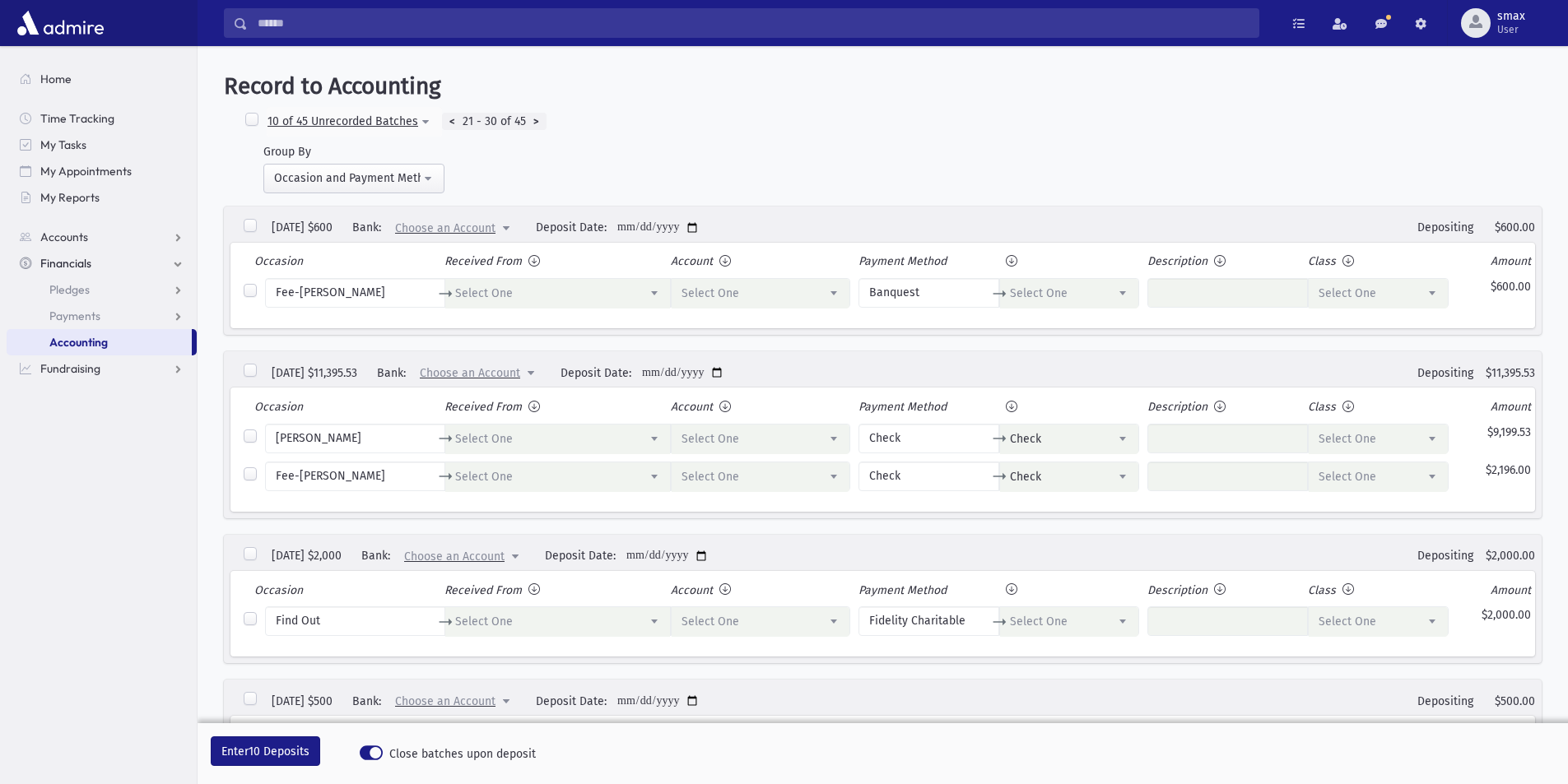
click at [530, 118] on div ">" at bounding box center [536, 121] width 21 height 18
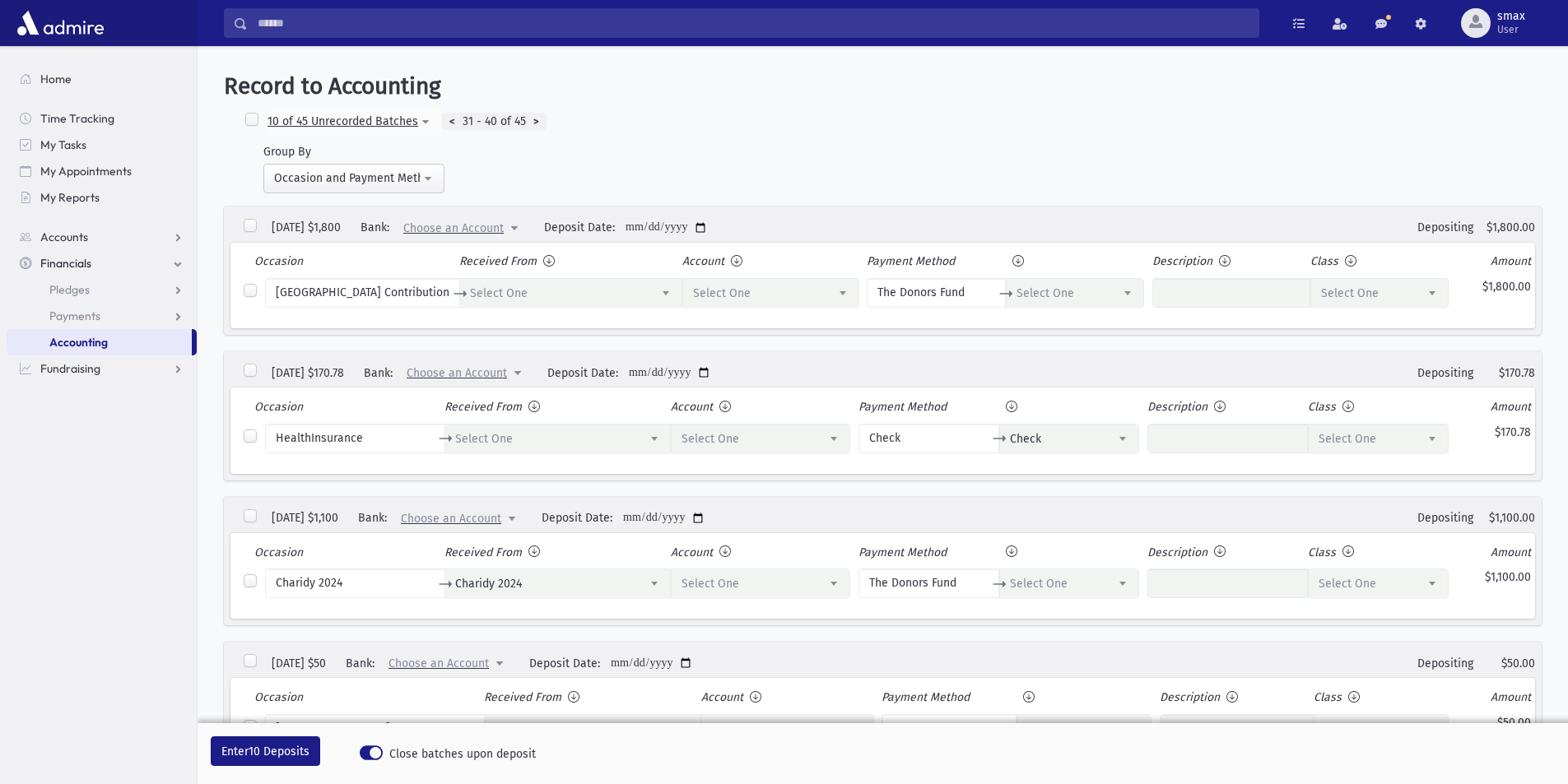
click at [530, 118] on div ">" at bounding box center [536, 121] width 21 height 18
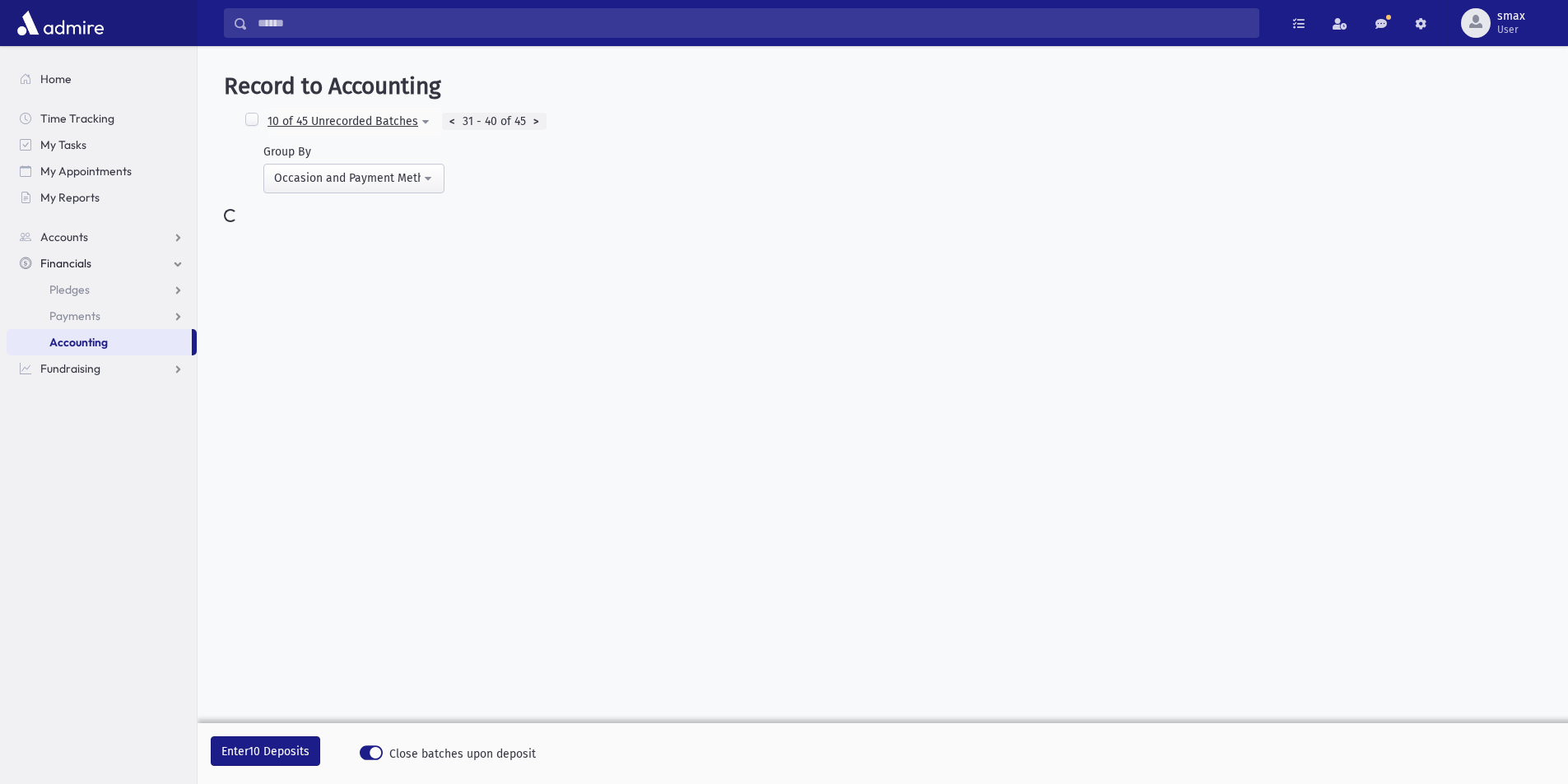
select select "*****"
select select
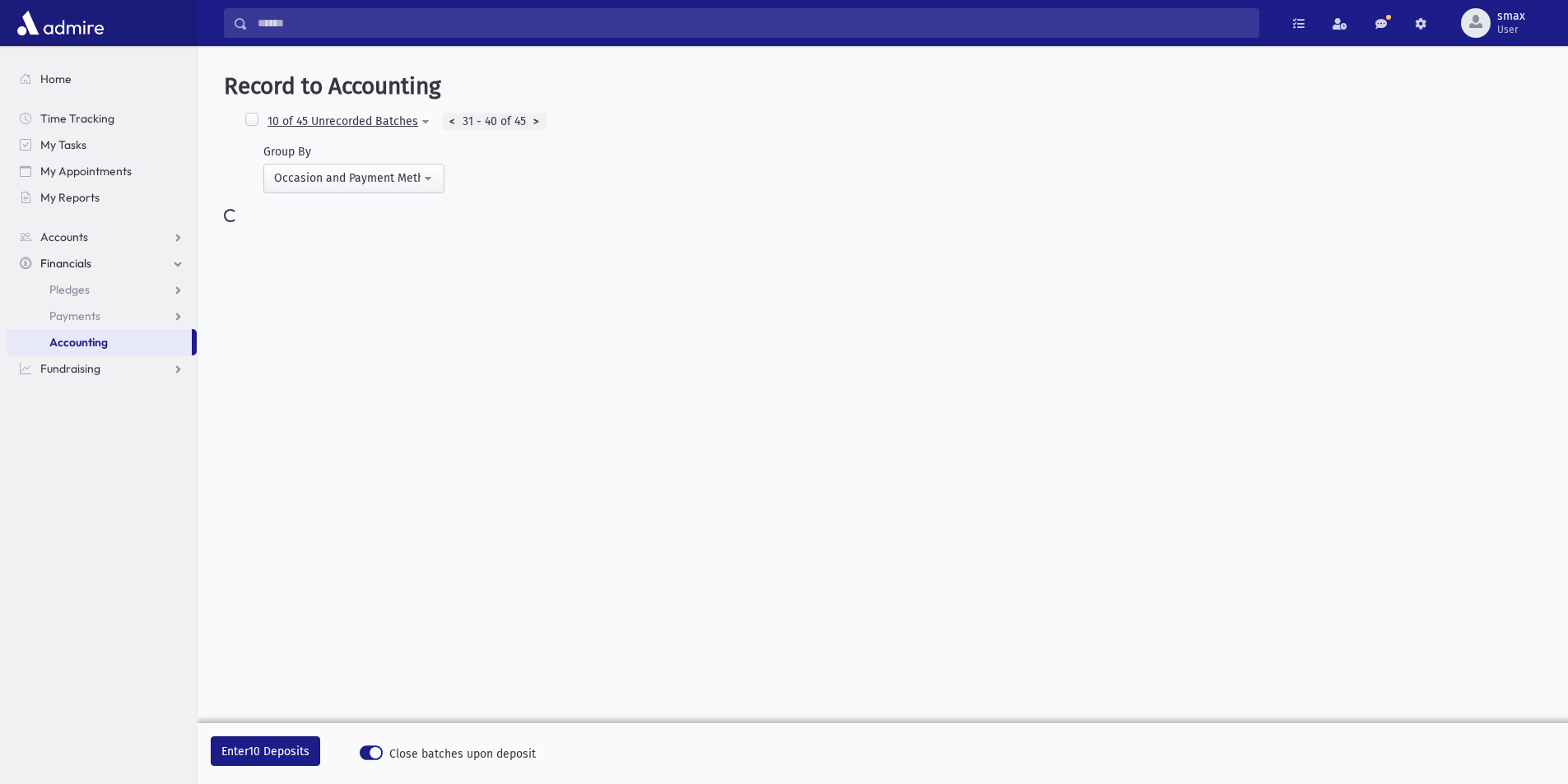
select select
select select "*****"
select select
select select "*"
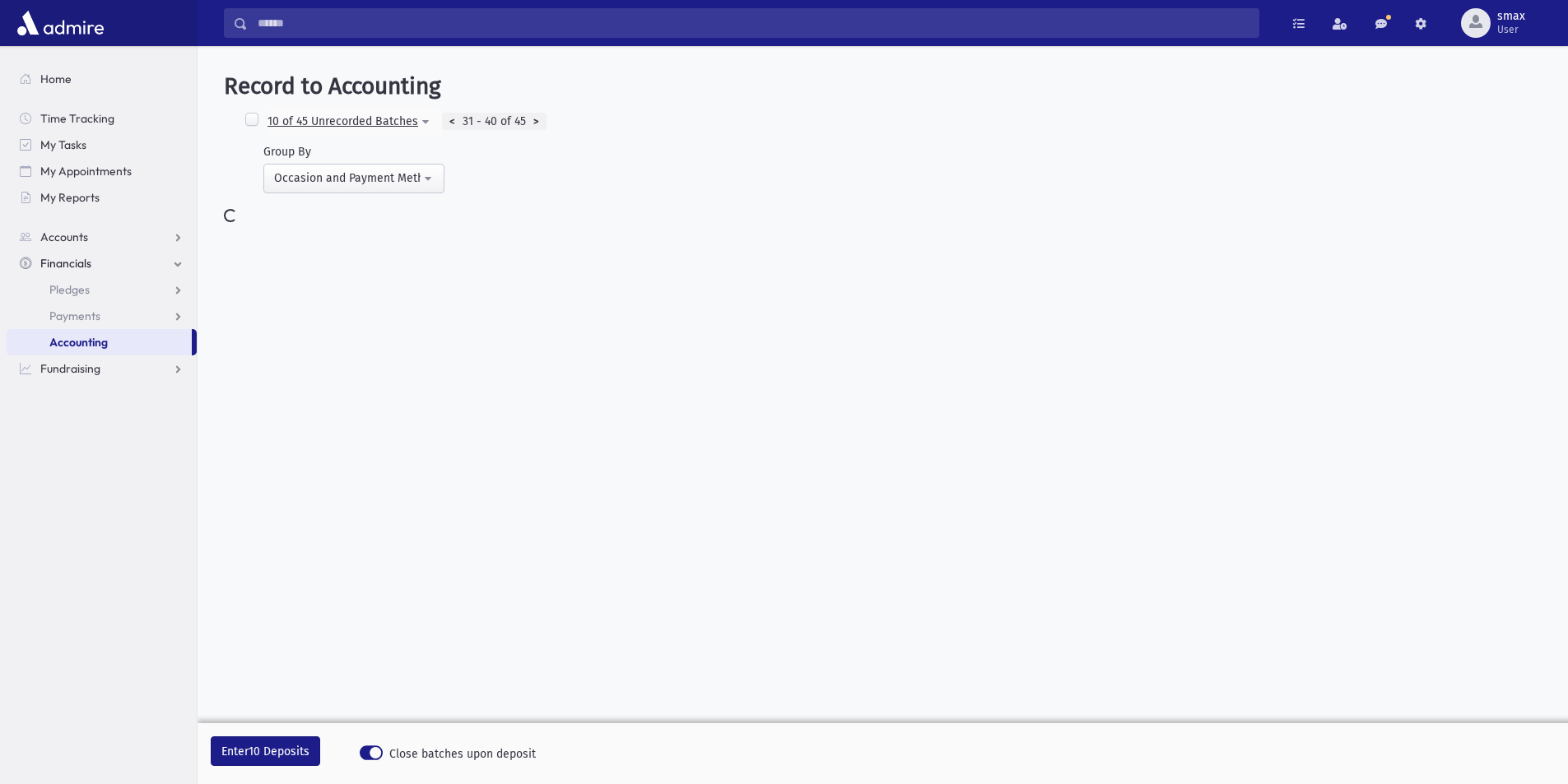
select select
select select "*"
select select
select select "*"
select select
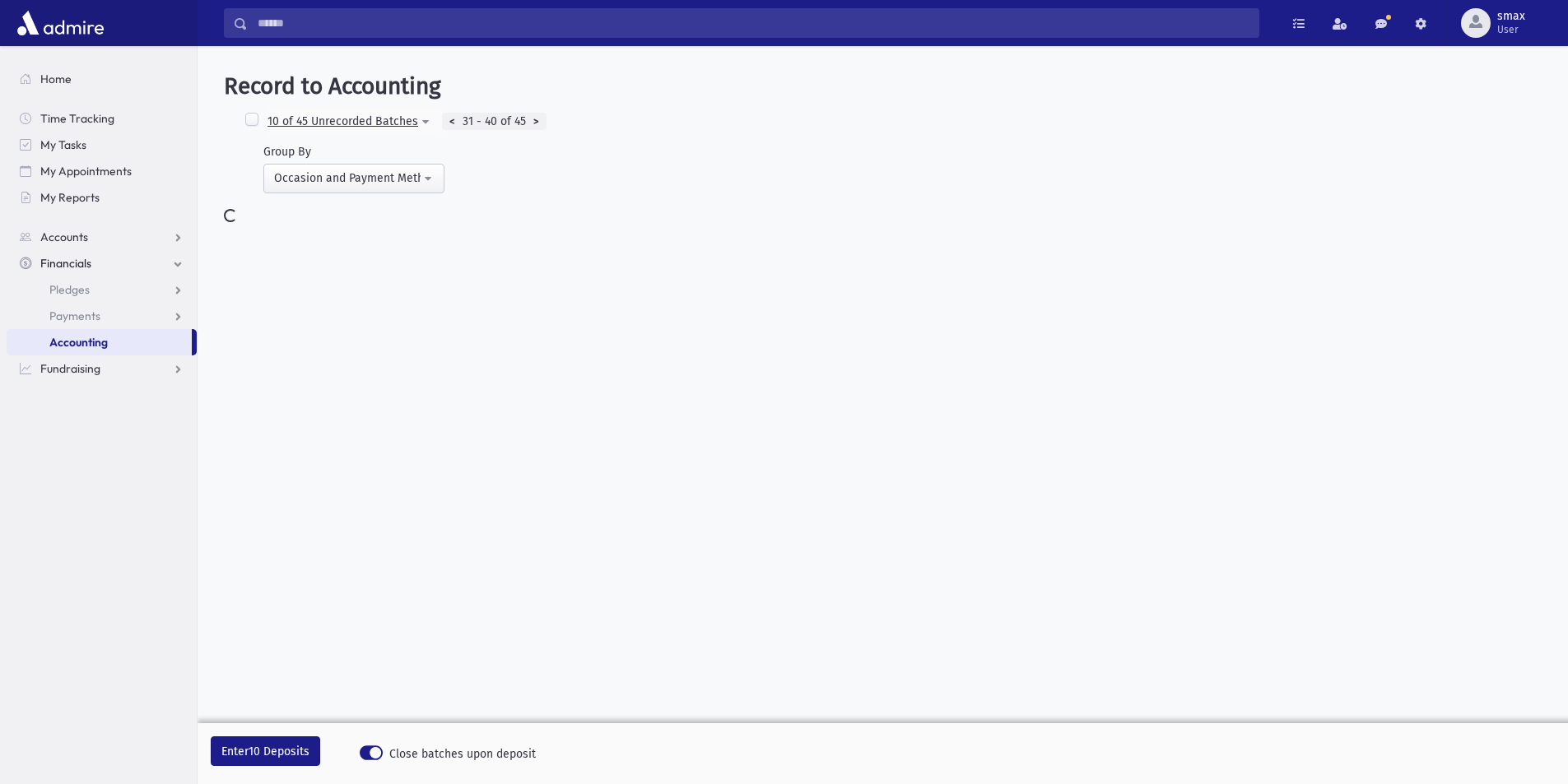
select select
select select "*****"
select select
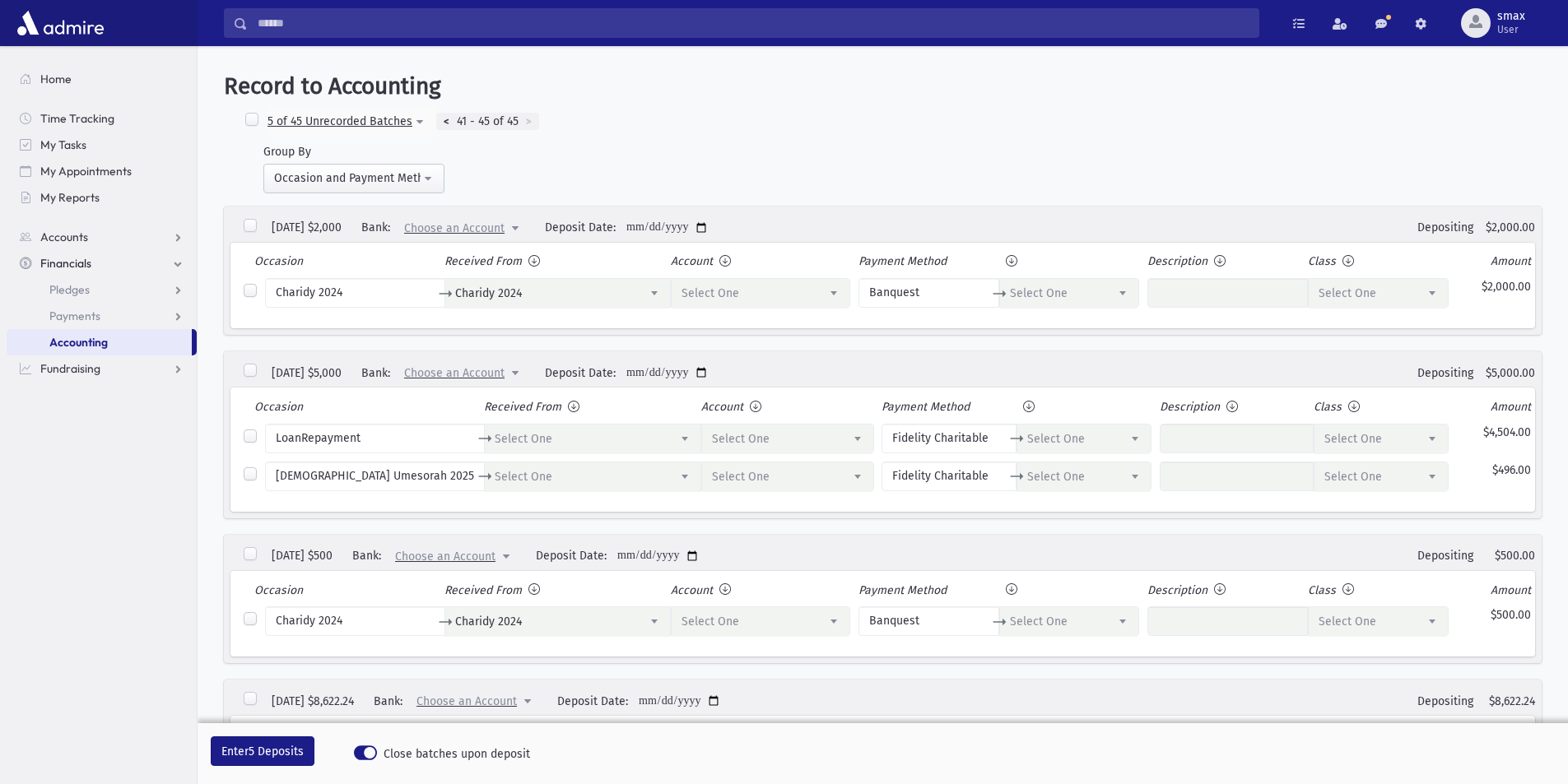
click at [530, 114] on div ">" at bounding box center [529, 121] width 21 height 18
click at [445, 120] on div "<" at bounding box center [446, 121] width 21 height 18
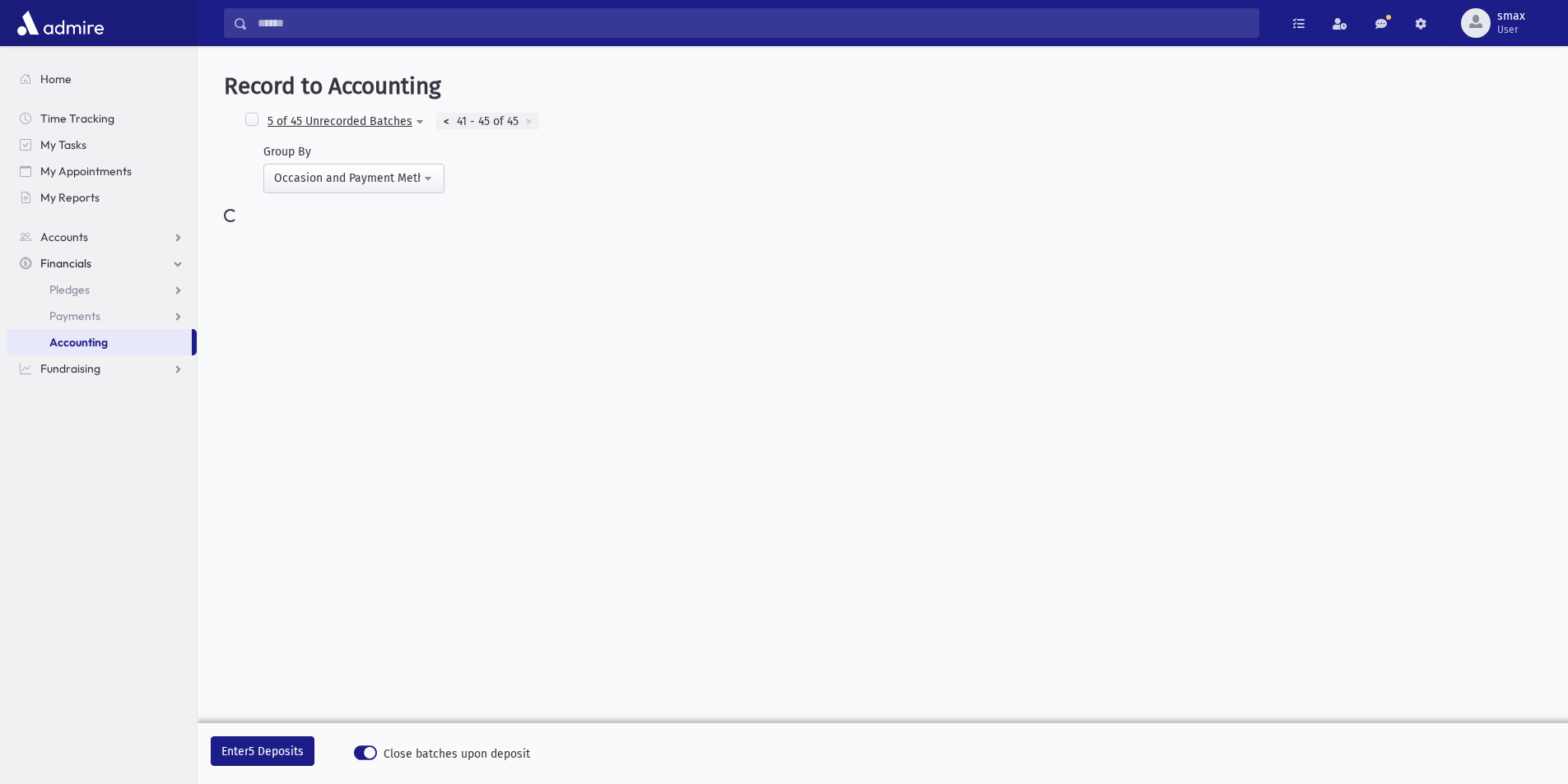
click at [445, 120] on div "<" at bounding box center [446, 121] width 21 height 18
click at [445, 120] on div "<" at bounding box center [452, 121] width 21 height 18
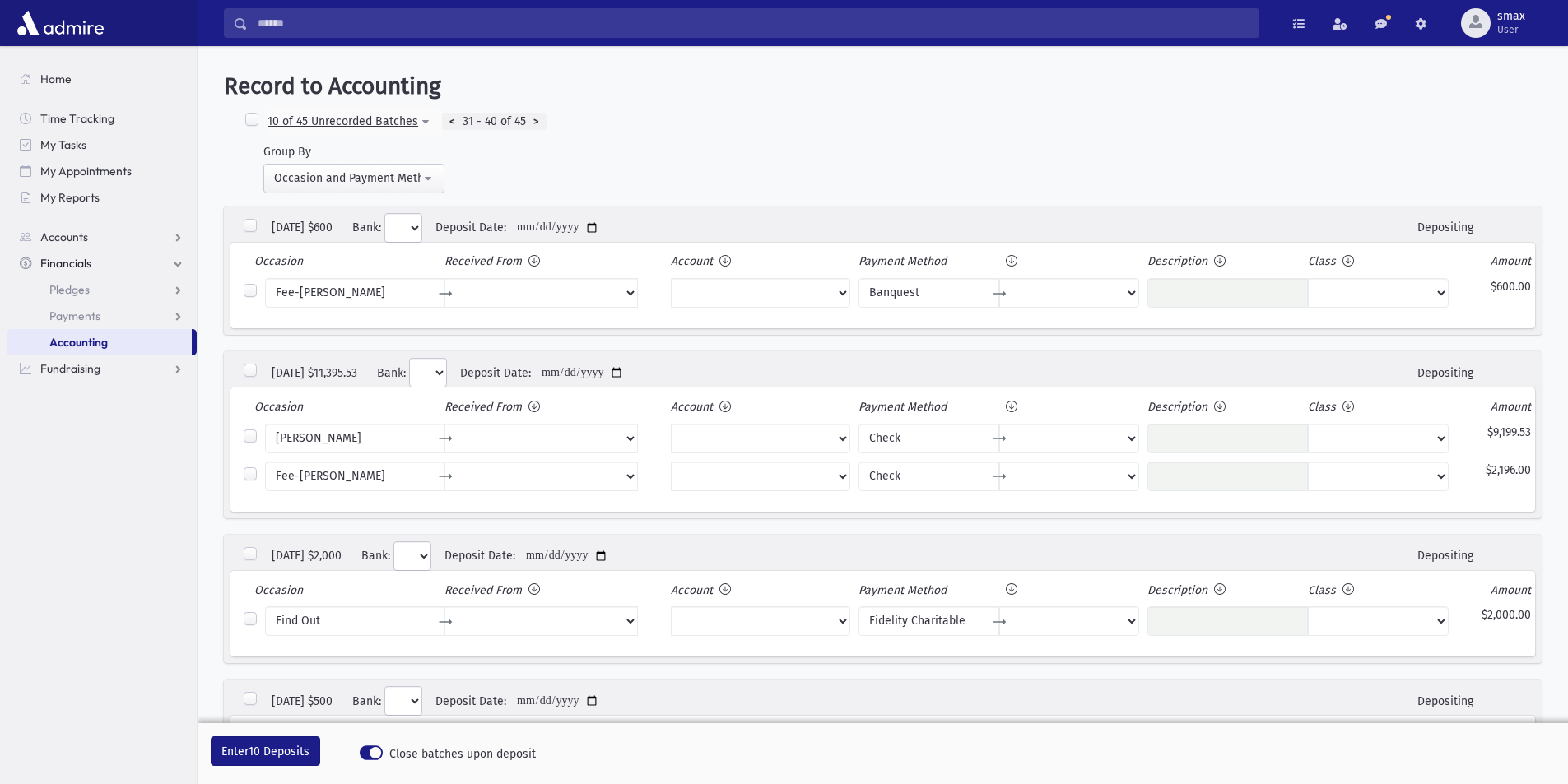
select select "*"
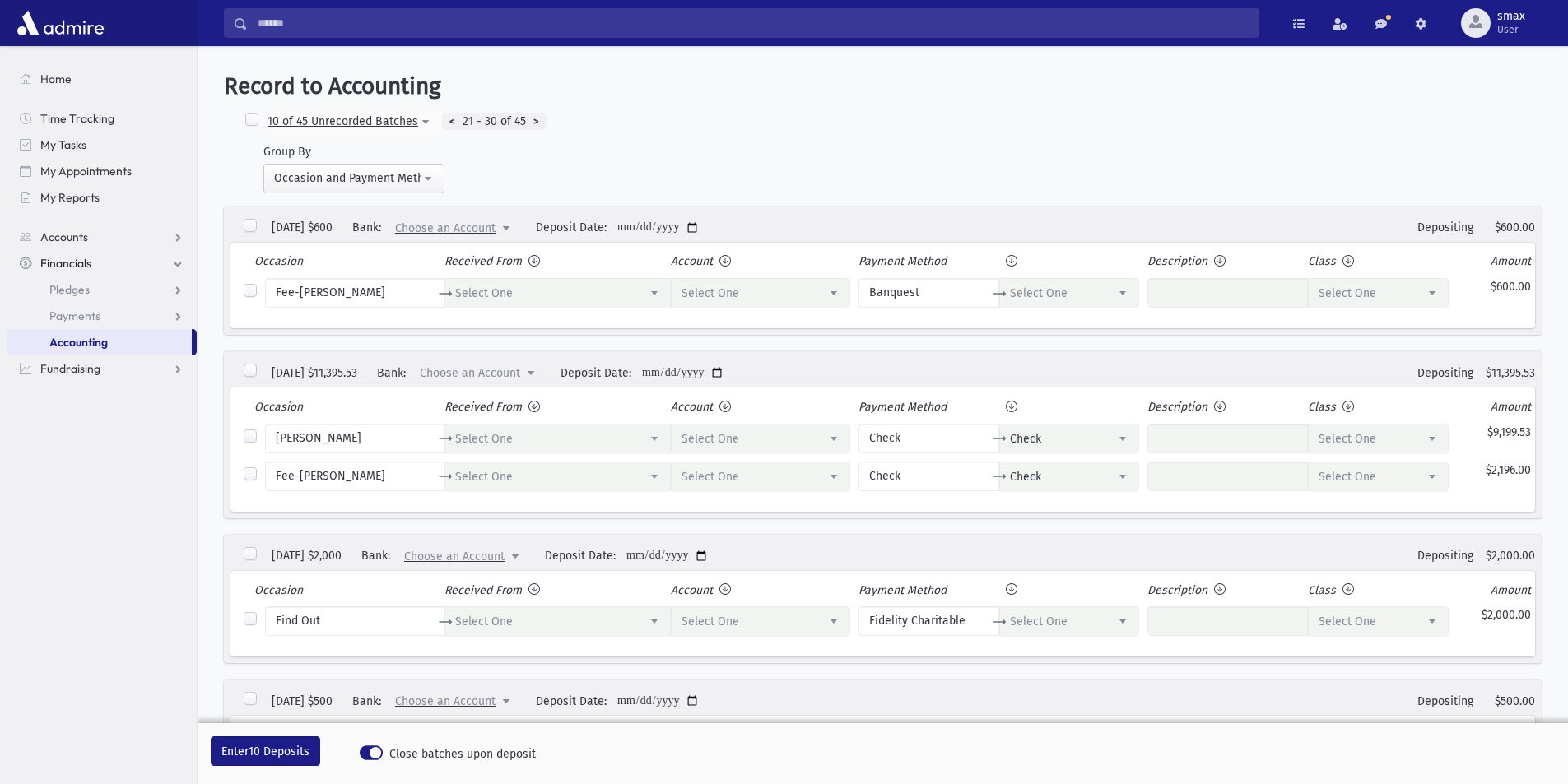
click at [450, 118] on div "<" at bounding box center [452, 121] width 21 height 18
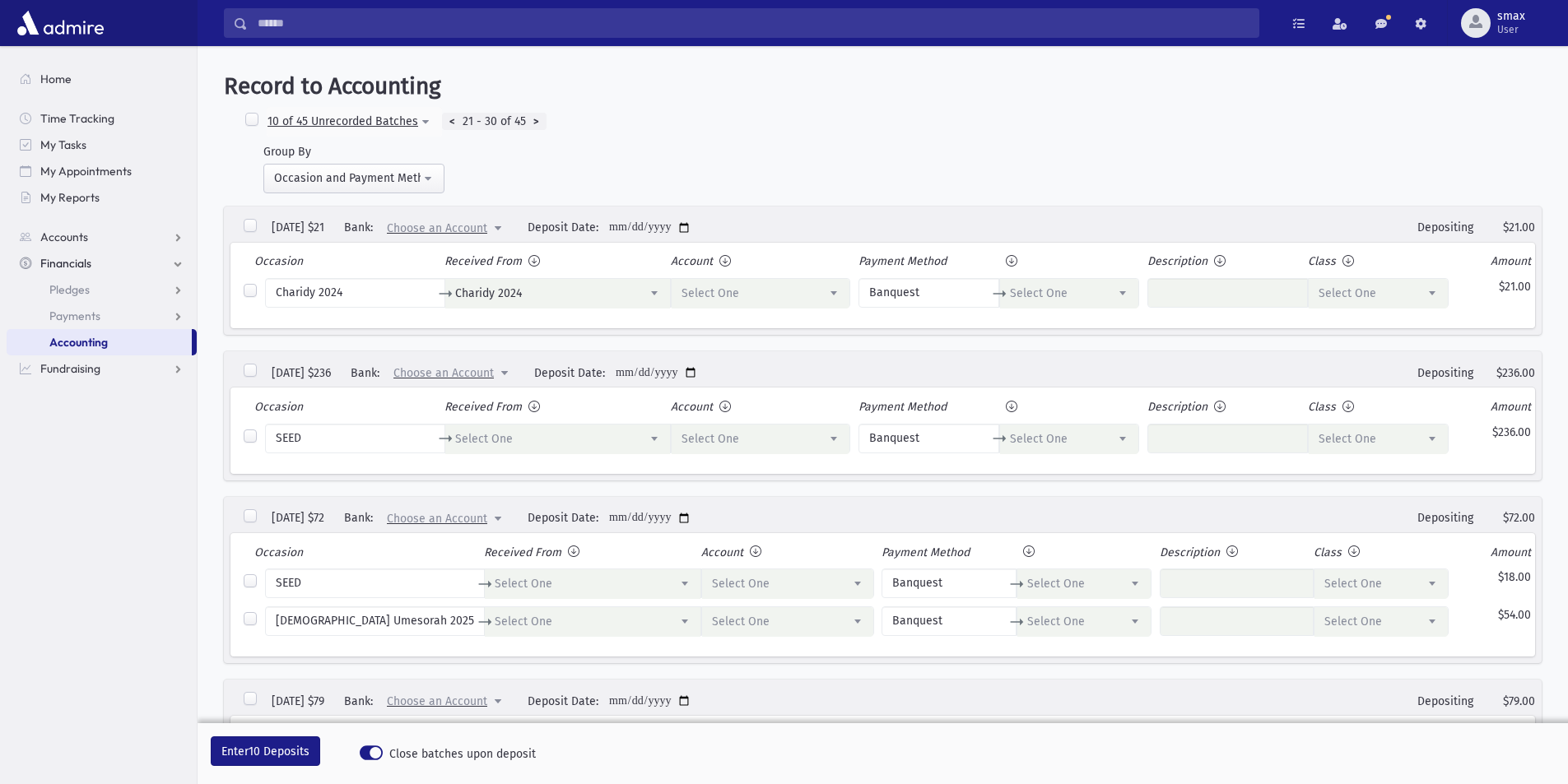
click at [453, 118] on div "<" at bounding box center [452, 121] width 21 height 18
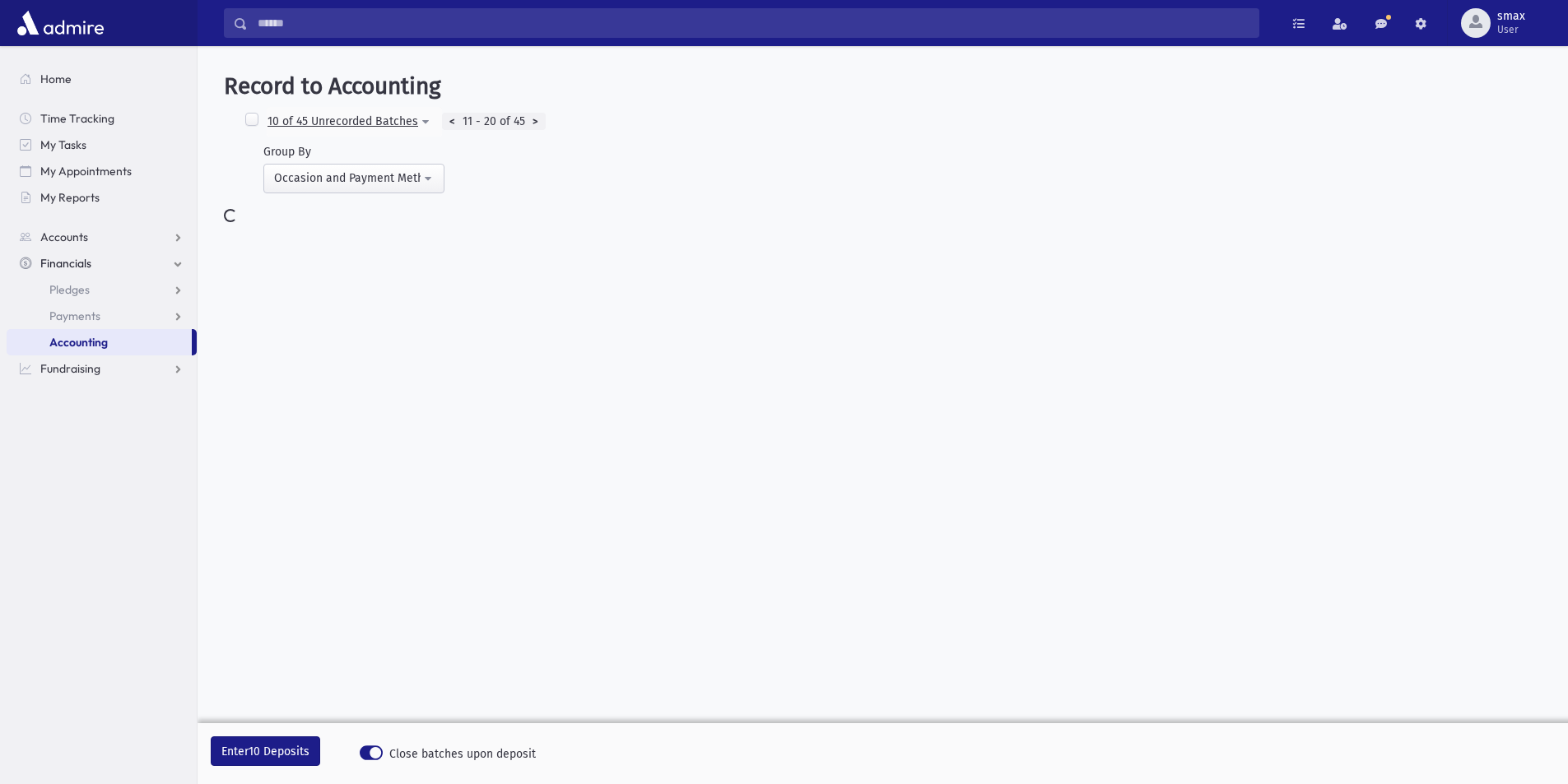
click at [453, 118] on div "<" at bounding box center [452, 121] width 21 height 18
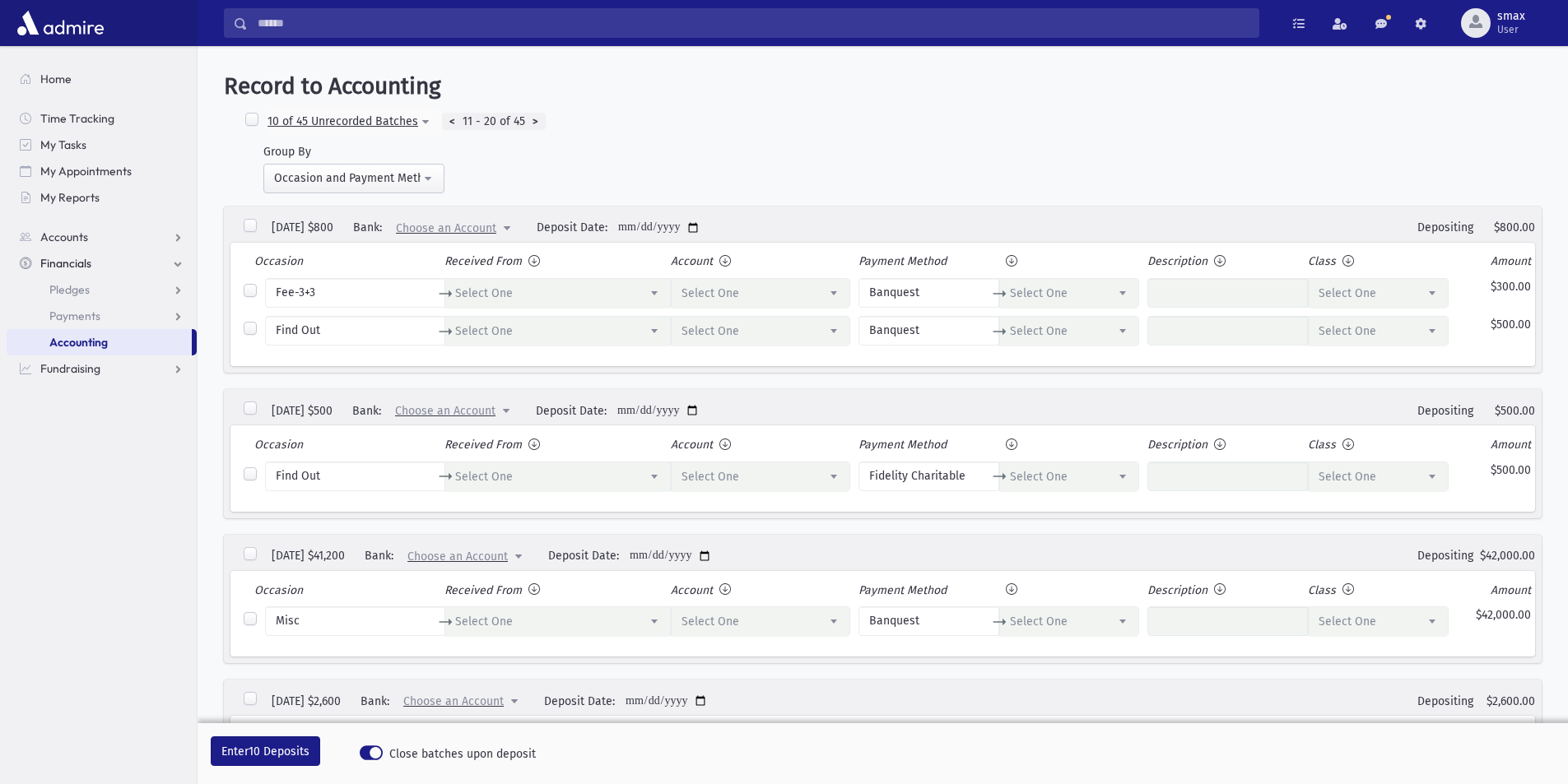
click at [453, 118] on div "<" at bounding box center [452, 121] width 21 height 18
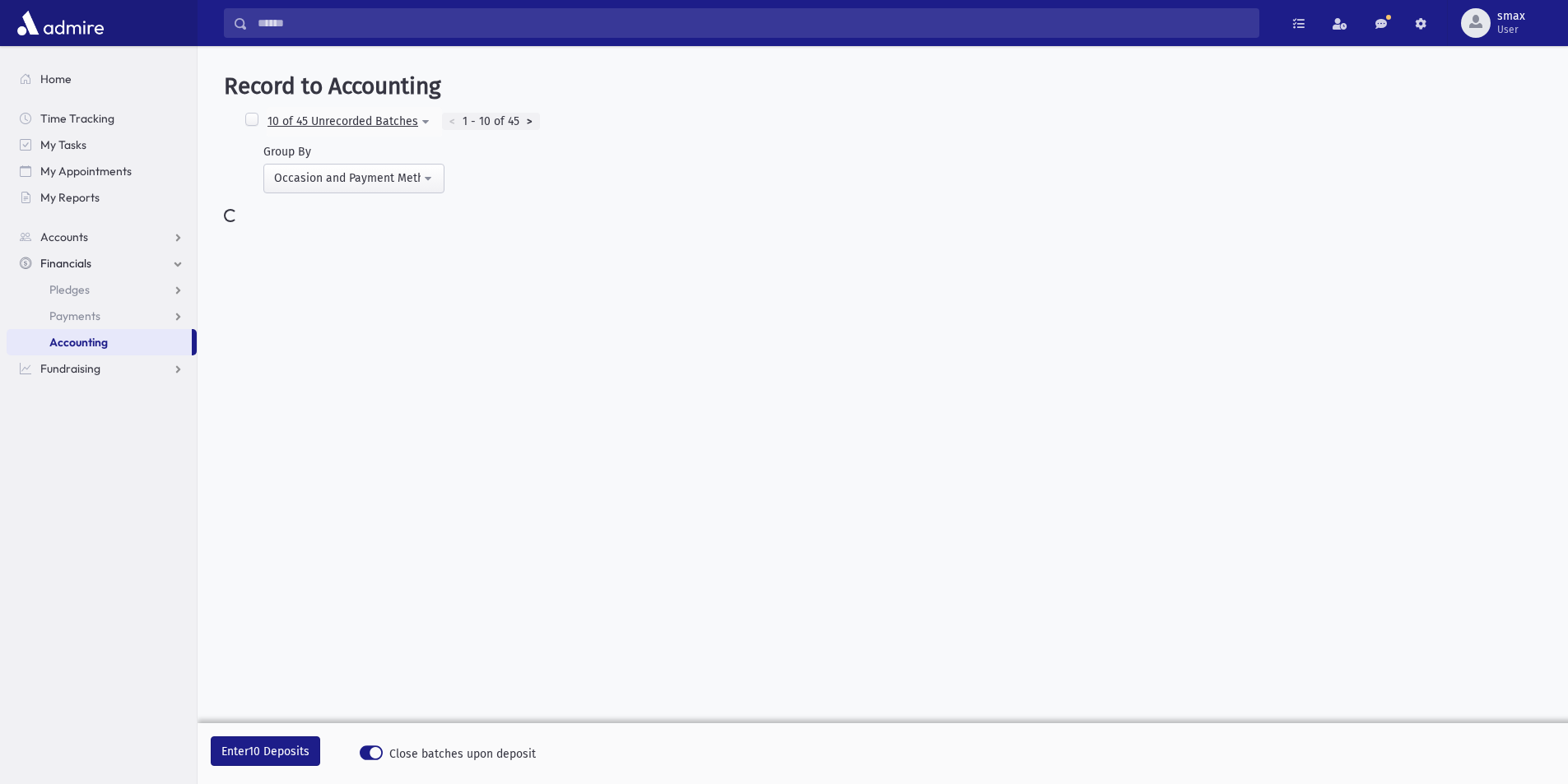
select select
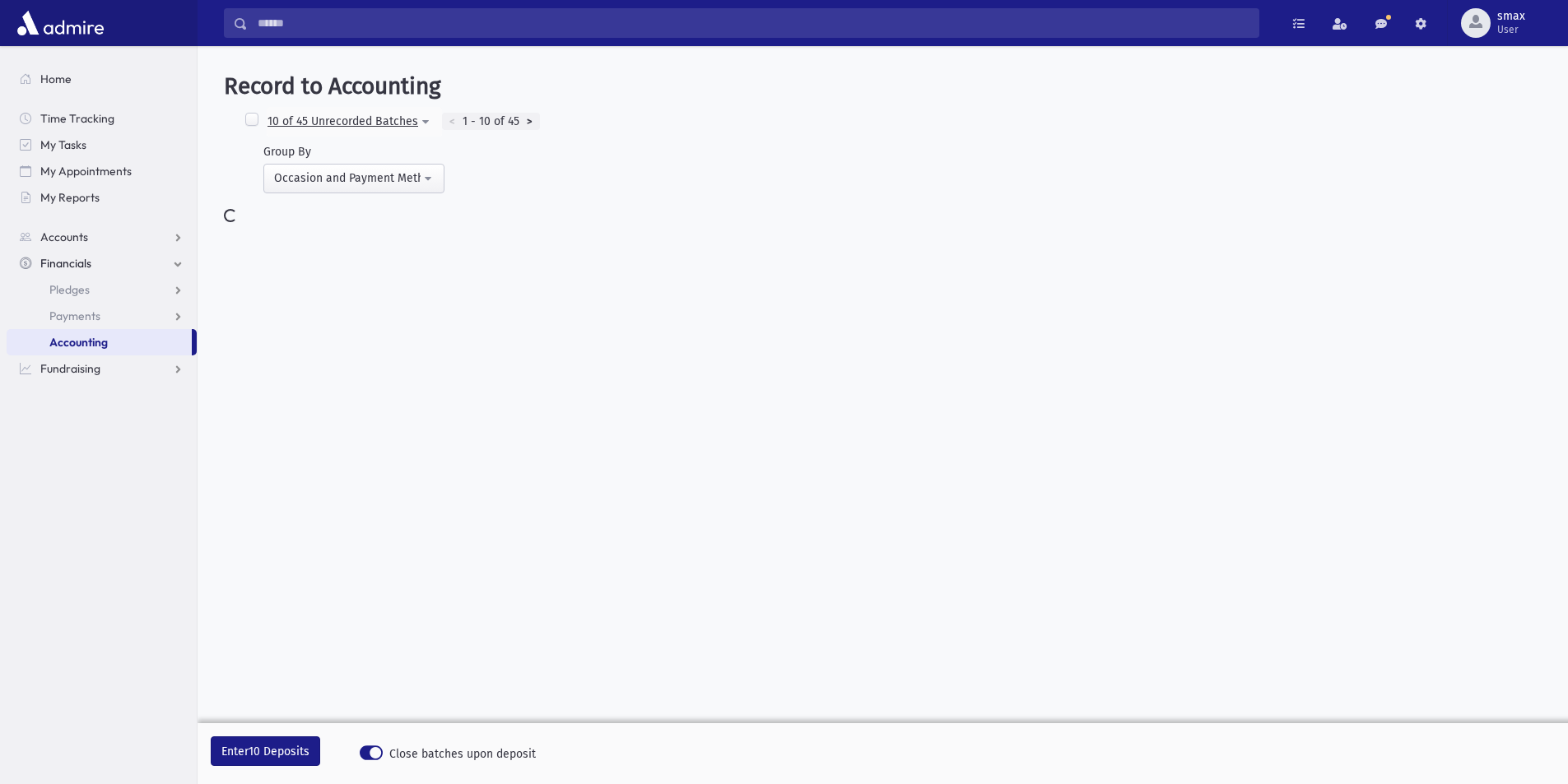
select select
select select "*****"
select select
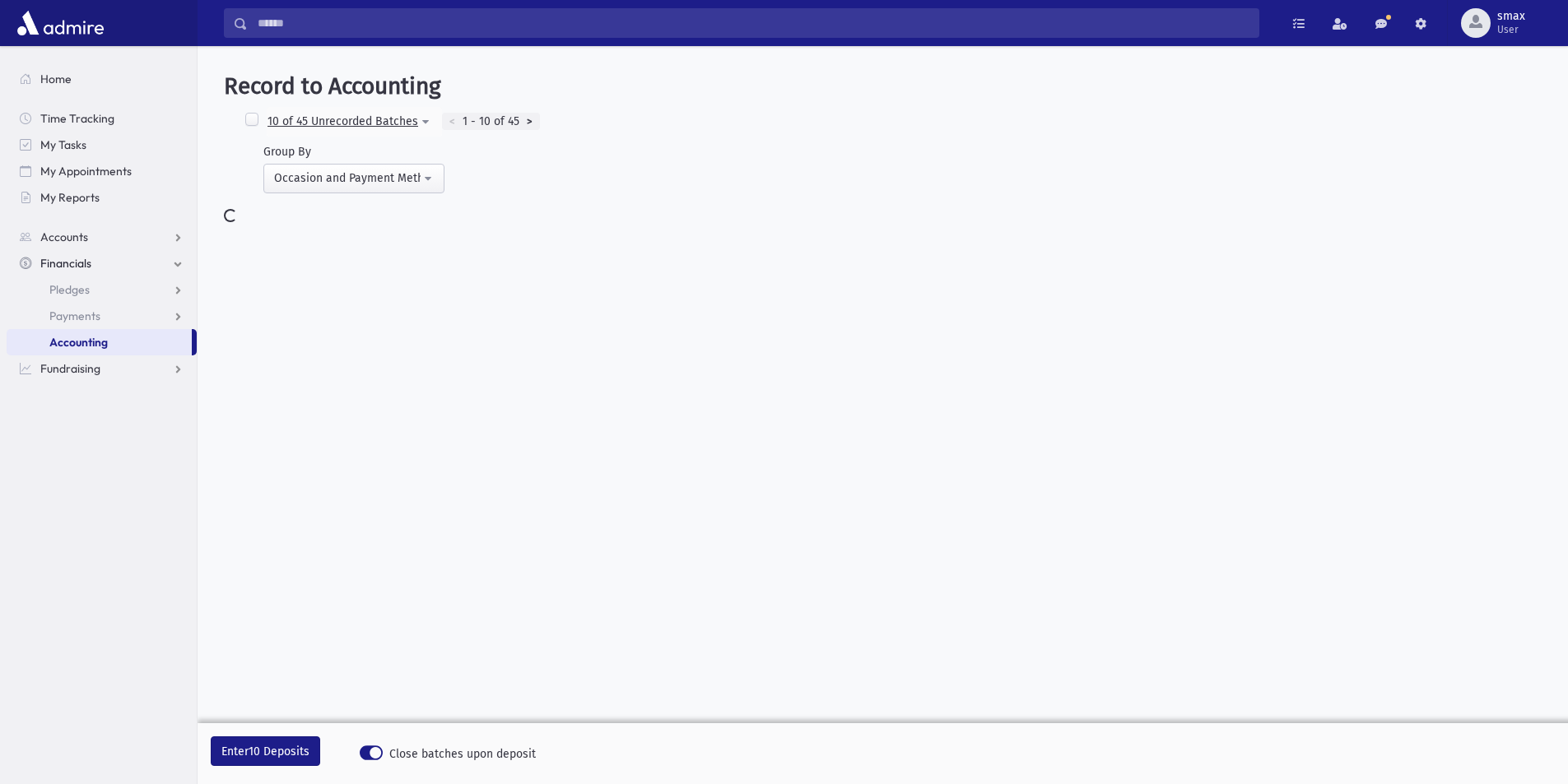
select select
select select "*"
select select
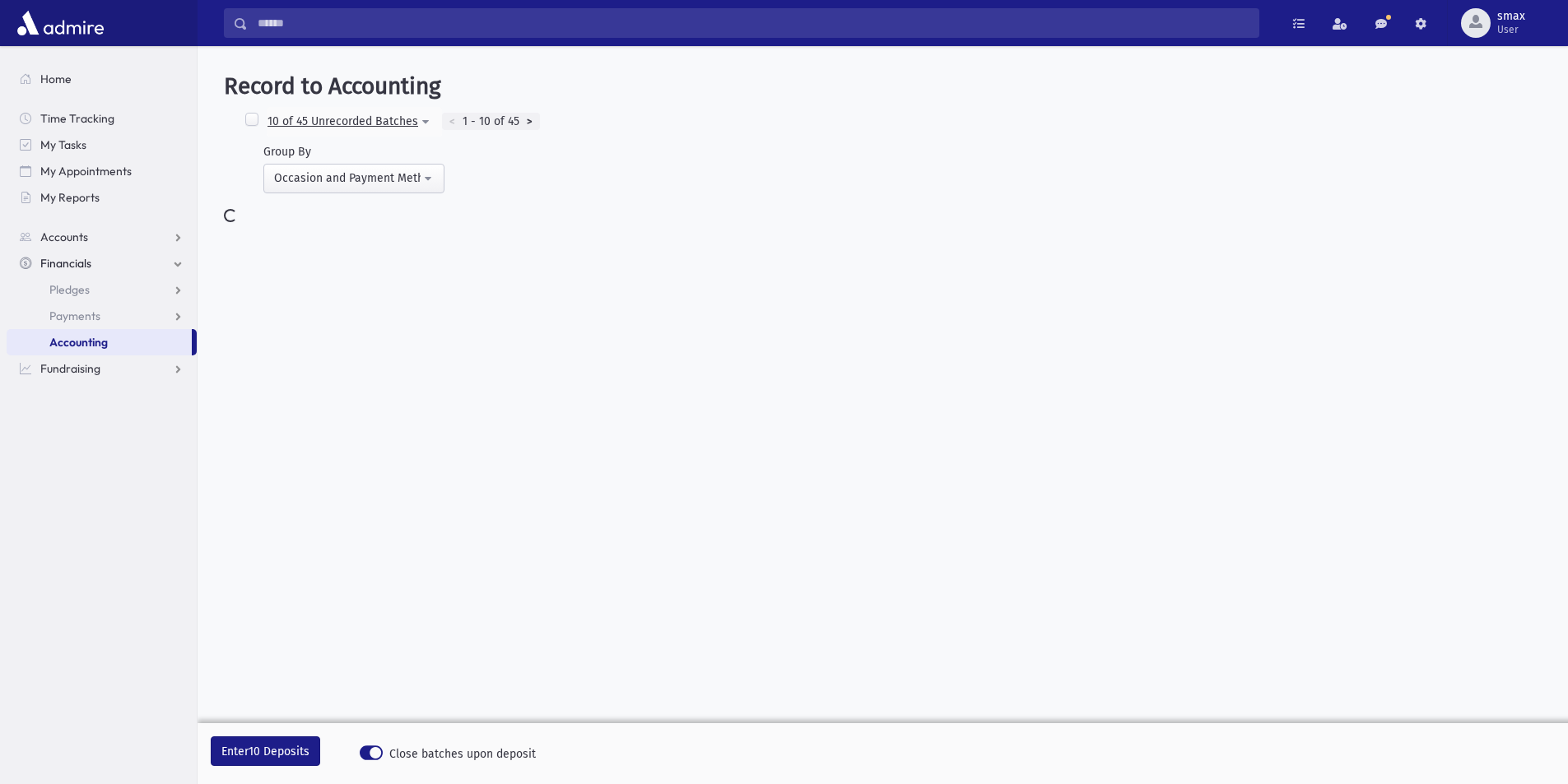
select select "*"
select select "*****"
select select "*"
select select
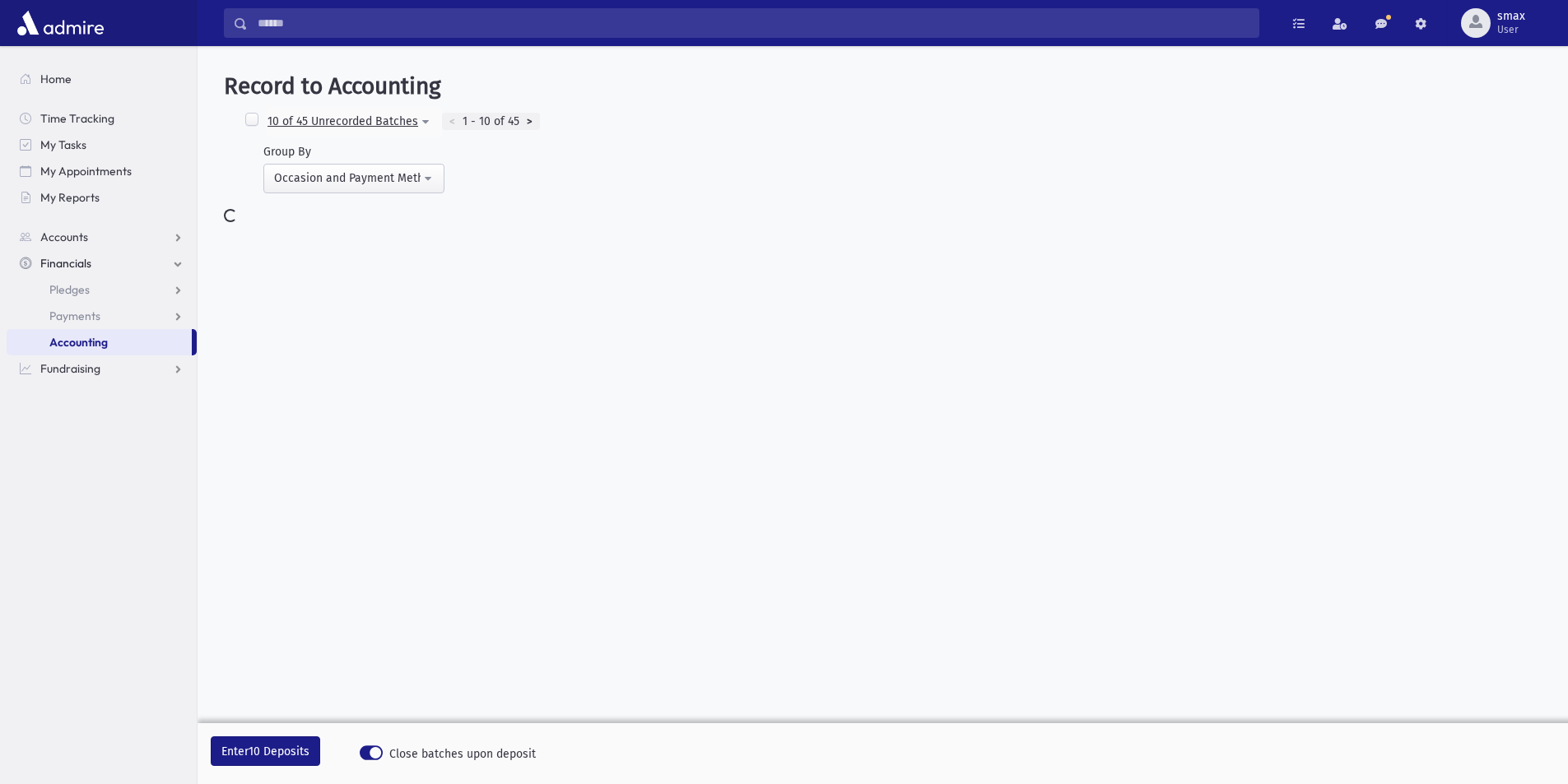
select select "*****"
select select
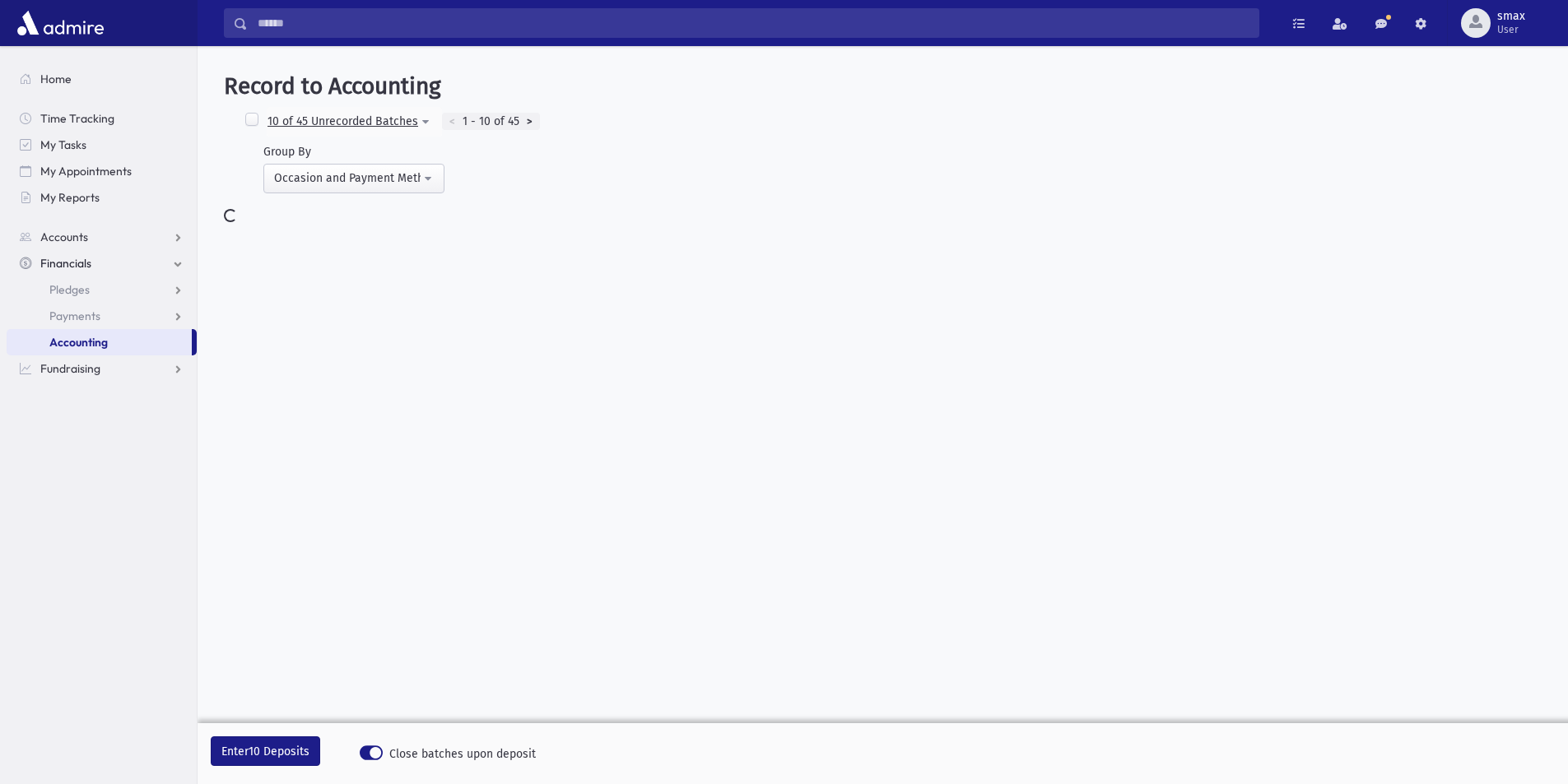
select select
select select "*****"
select select
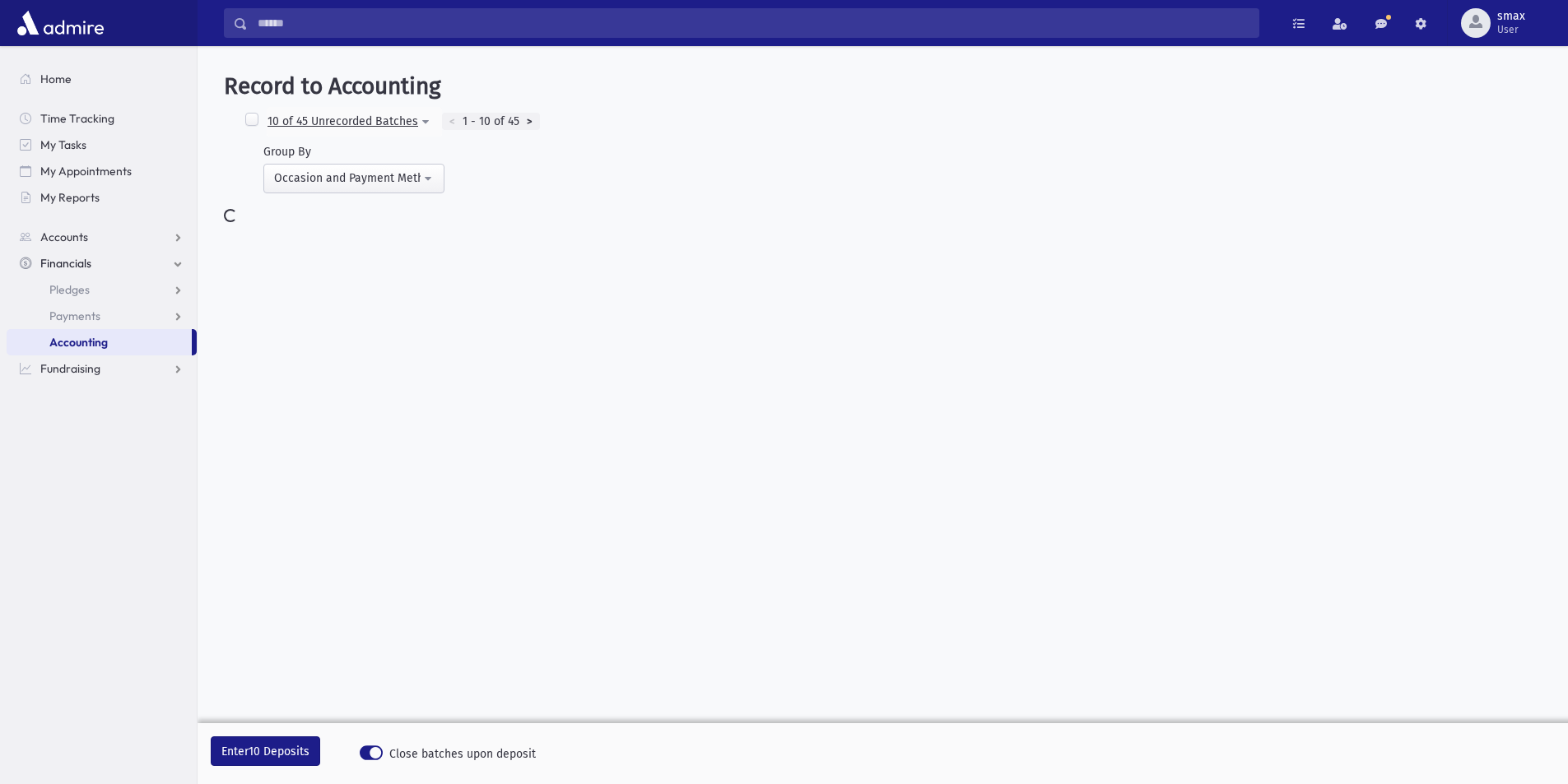
select select "*****"
select select
select select "*"
select select
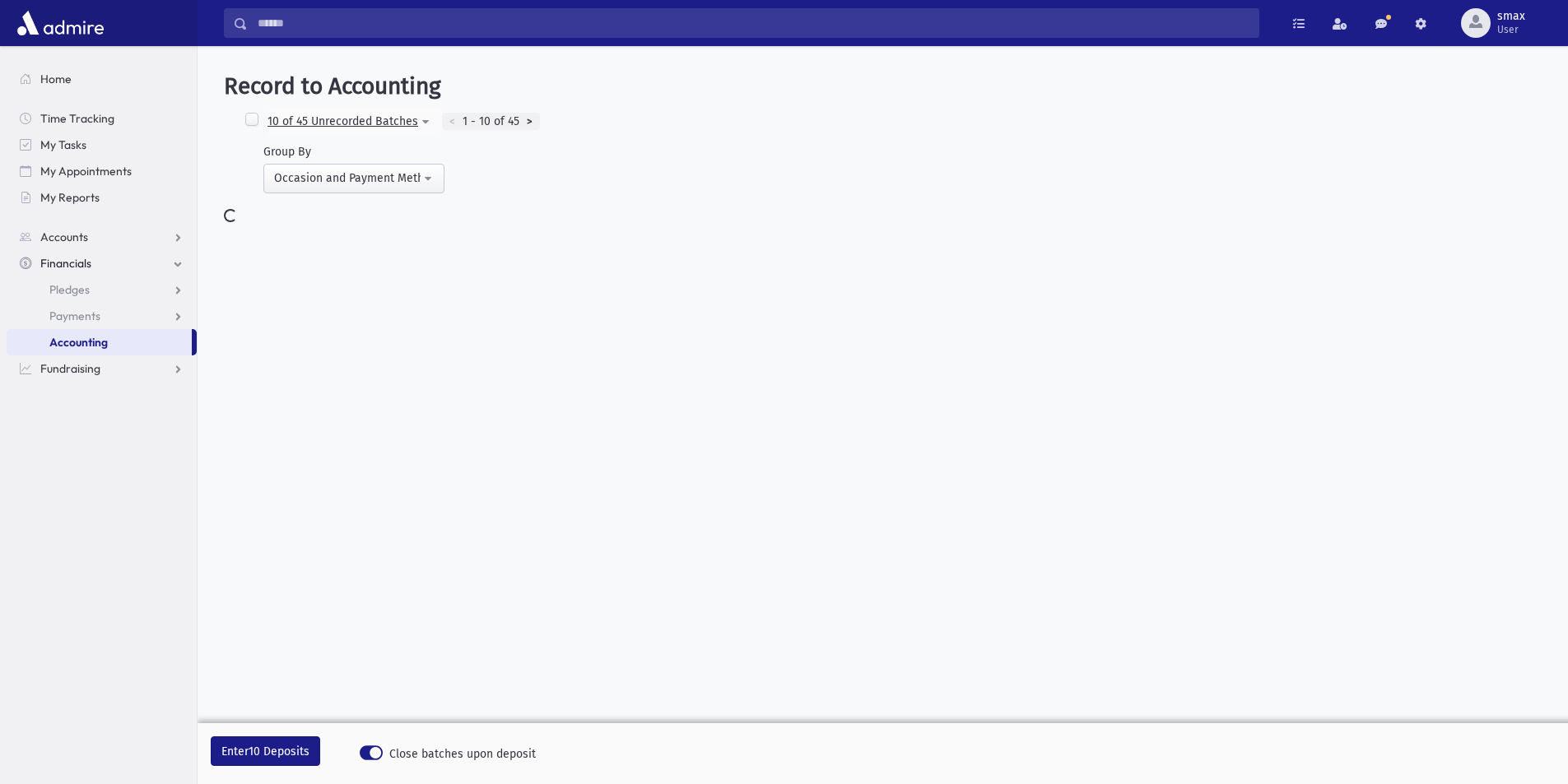
select select "*"
select select
select select "*"
